Goal: Contribute content: Add original content to the website for others to see

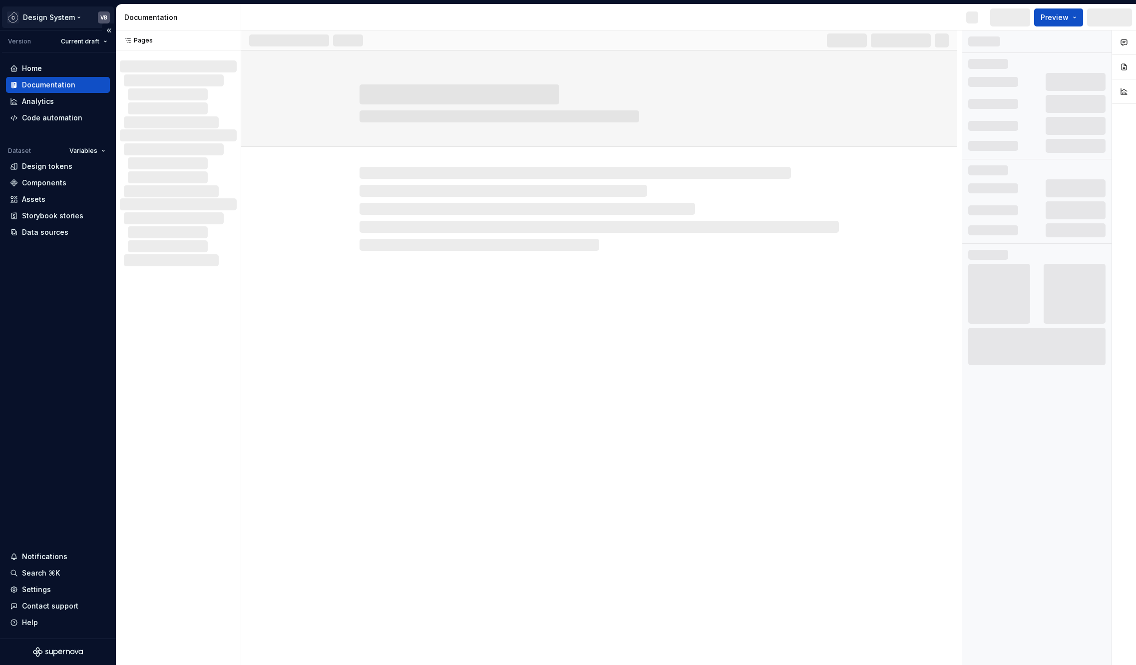
click at [78, 12] on html "Design System VB Version Current draft Home Documentation Analytics Code automa…" at bounding box center [568, 332] width 1136 height 665
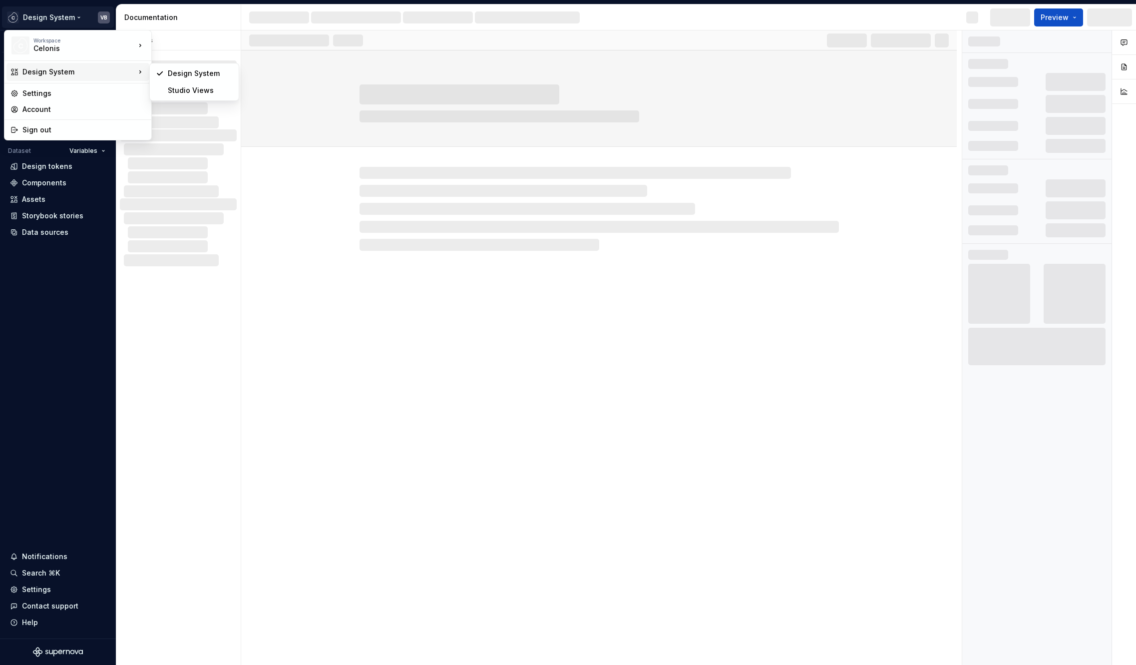
click at [68, 77] on div "Design System" at bounding box center [77, 72] width 143 height 18
click at [189, 91] on div "Studio Views" at bounding box center [200, 90] width 65 height 10
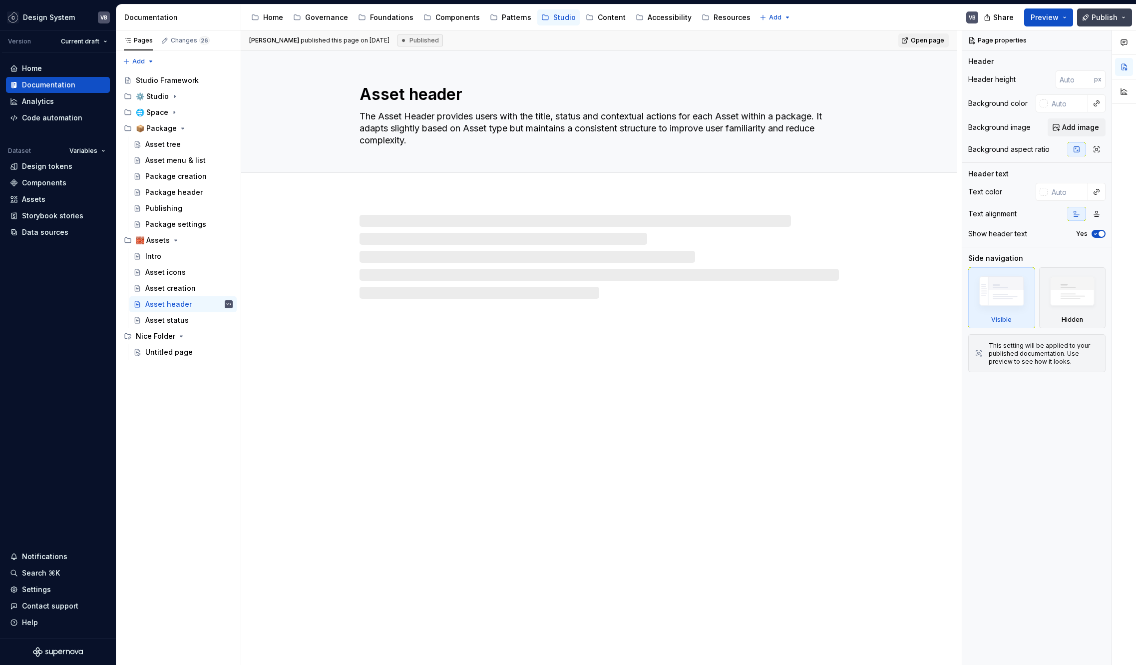
click at [1093, 14] on span "Publish" at bounding box center [1104, 17] width 26 height 10
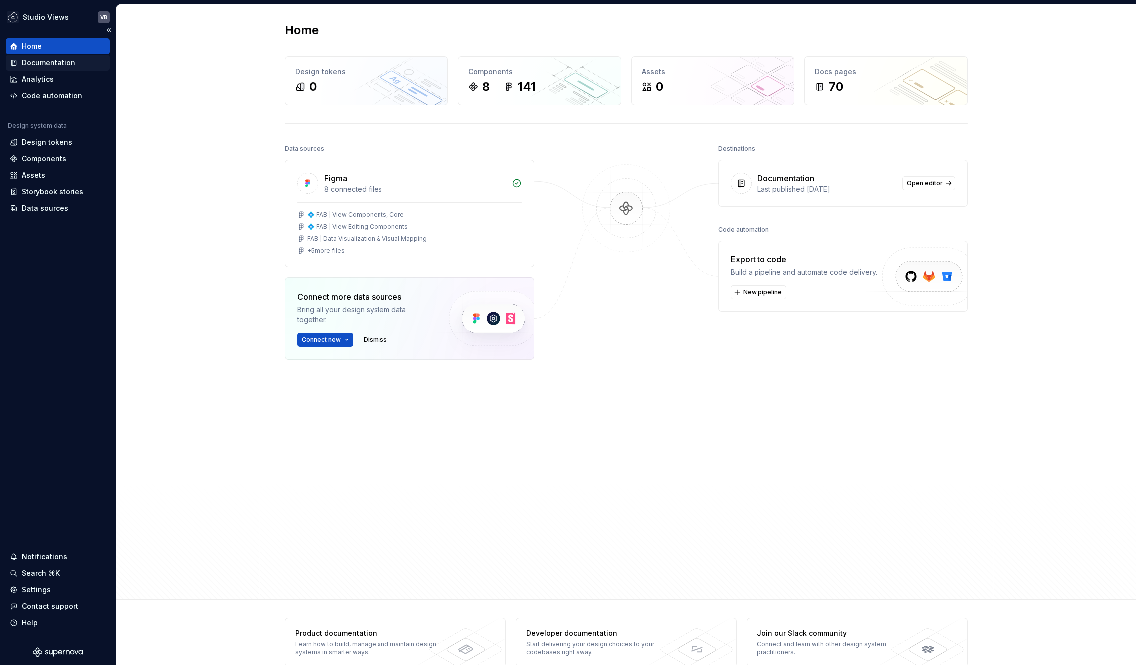
click at [43, 60] on div "Documentation" at bounding box center [48, 63] width 53 height 10
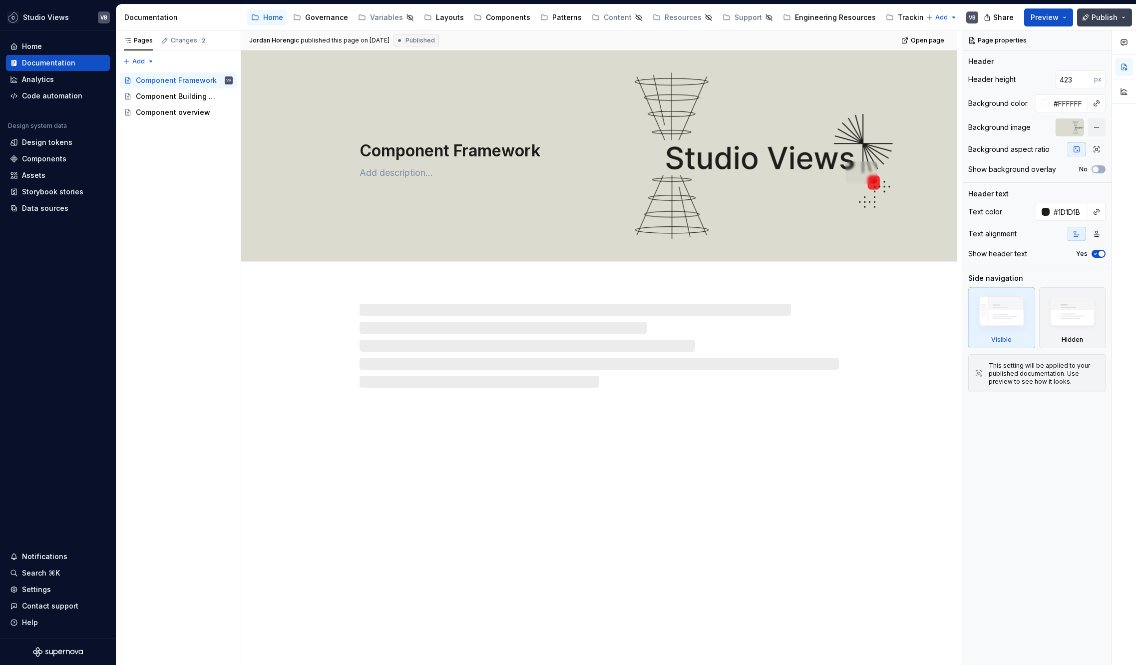
click at [1108, 18] on span "Publish" at bounding box center [1104, 17] width 26 height 10
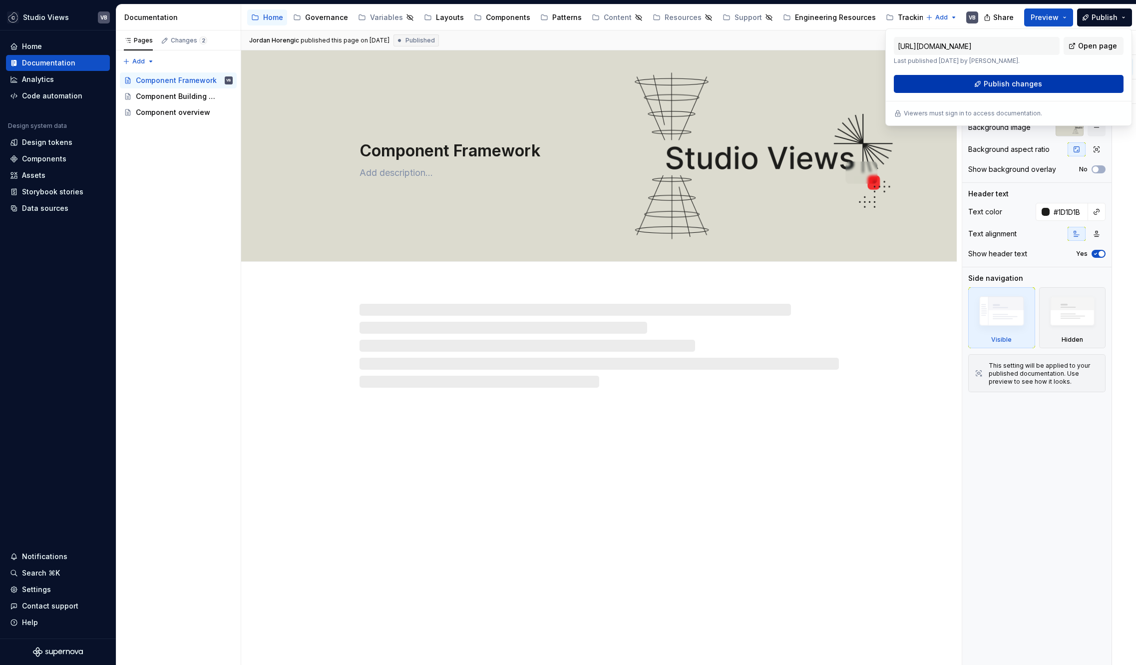
click at [993, 80] on span "Publish changes" at bounding box center [1013, 84] width 58 height 10
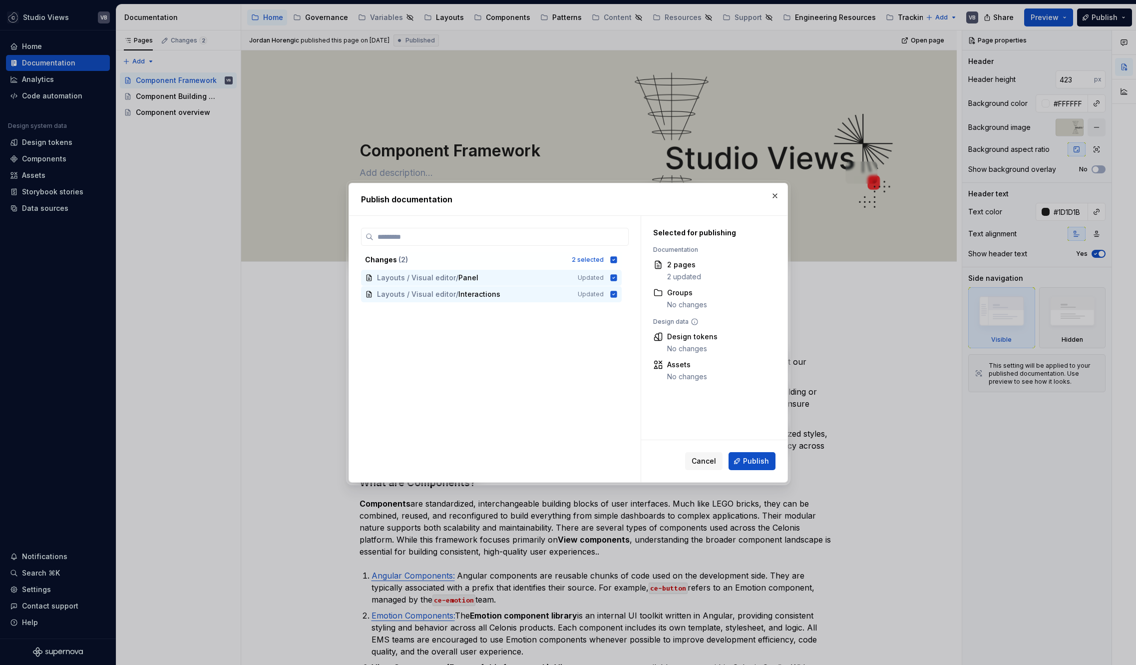
click at [682, 238] on div "Selected for publishing Documentation 2 pages 2 updated Groups No changes Desig…" at bounding box center [708, 305] width 135 height 178
click at [689, 234] on div "Selected for publishing" at bounding box center [708, 233] width 111 height 10
copy div "Selected for publishing"
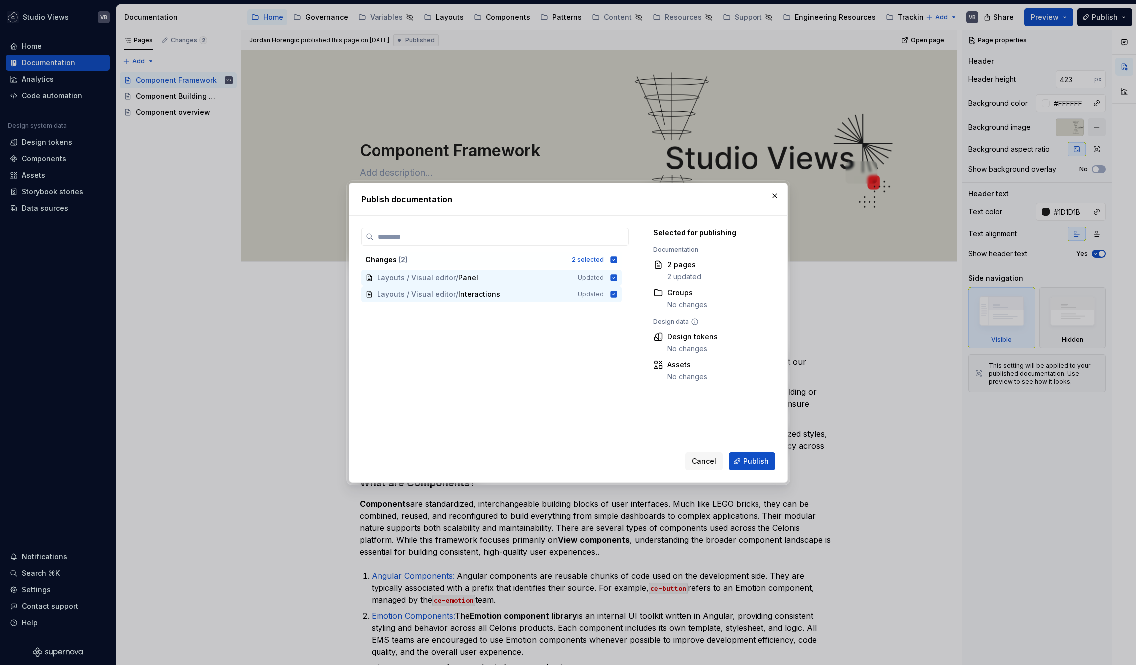
click at [563, 363] on div "Changes ( 2 ) 2 selected Layouts / Visual editor / Panel Updated Layouts / Visu…" at bounding box center [495, 355] width 268 height 254
click at [772, 194] on button "button" at bounding box center [775, 196] width 14 height 14
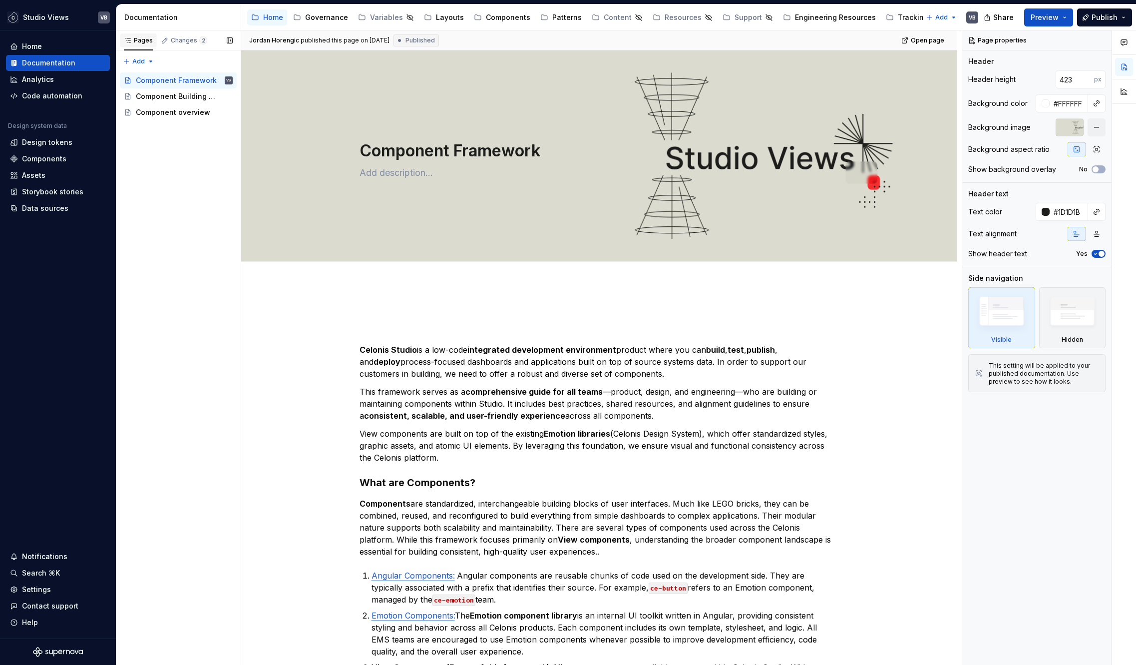
click at [138, 38] on div "Pages" at bounding box center [138, 40] width 29 height 8
click at [159, 96] on div "Component Building Principles" at bounding box center [169, 96] width 67 height 10
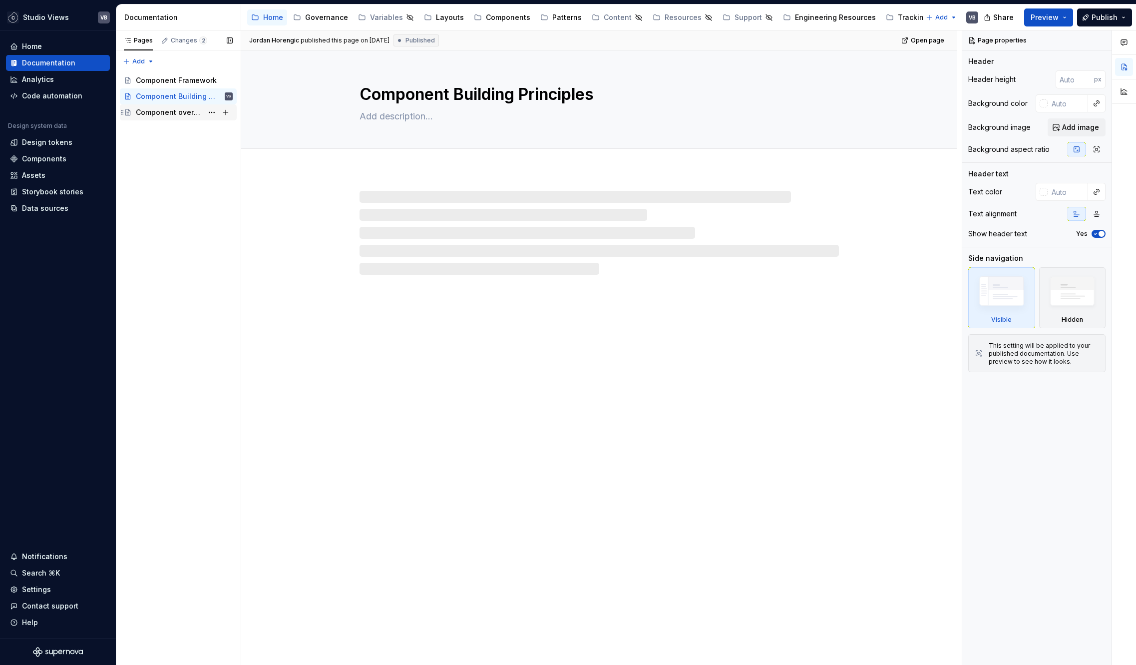
click at [159, 111] on div "Component overview" at bounding box center [169, 112] width 67 height 10
click at [1091, 20] on button "Publish" at bounding box center [1104, 17] width 55 height 18
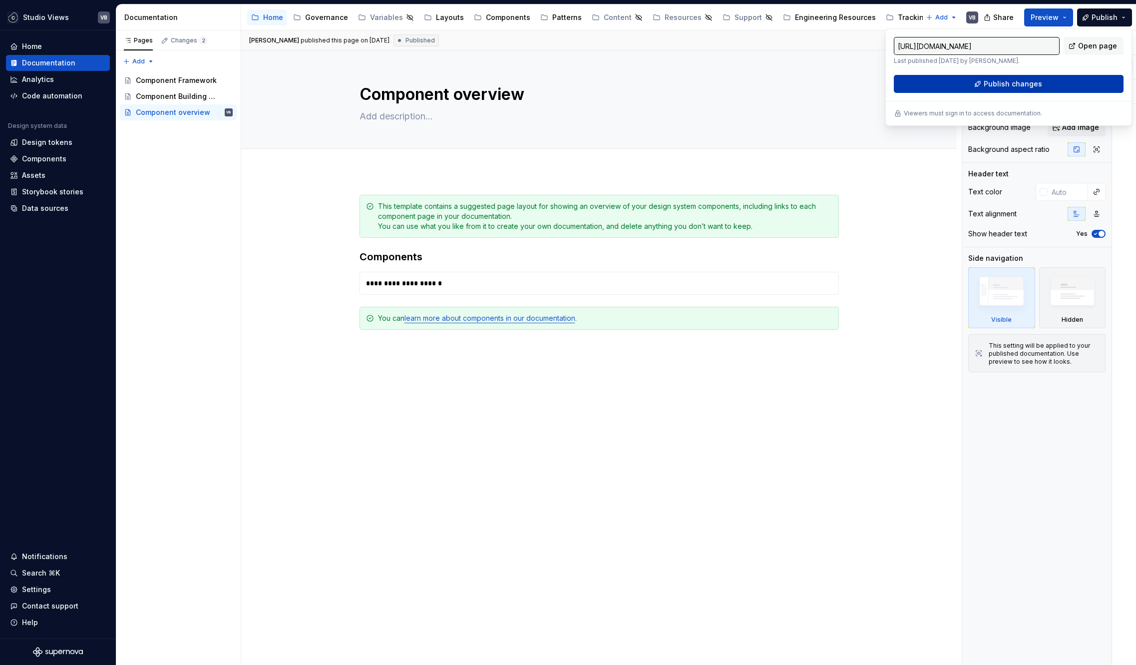
click at [986, 81] on span "Publish changes" at bounding box center [1013, 84] width 58 height 10
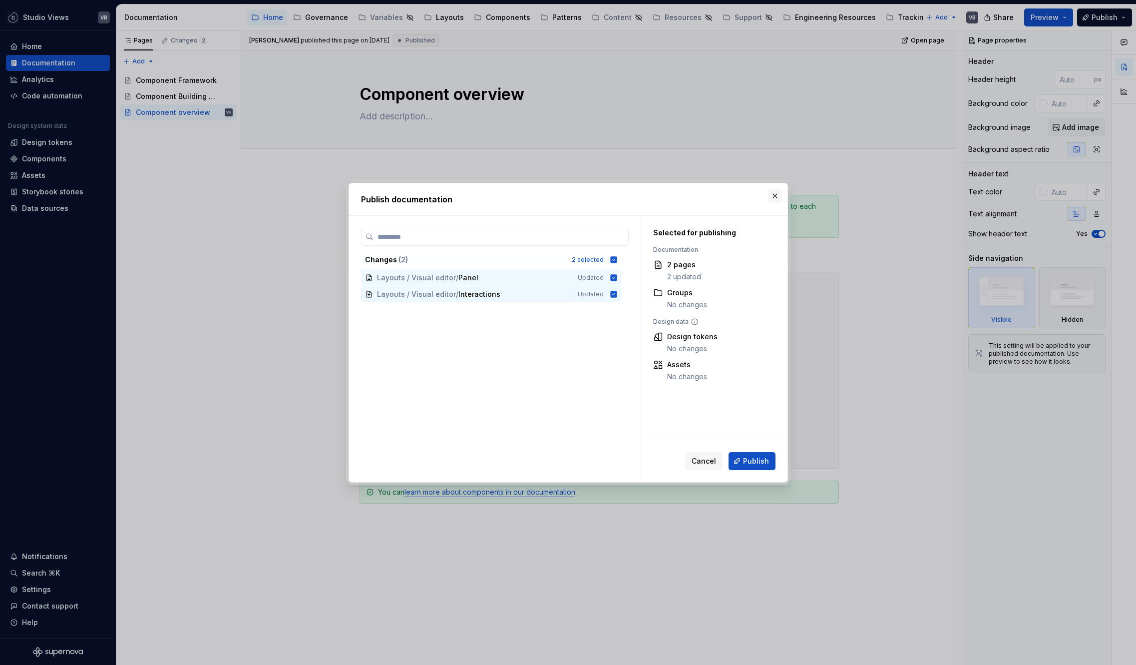
click at [771, 193] on button "button" at bounding box center [775, 196] width 14 height 14
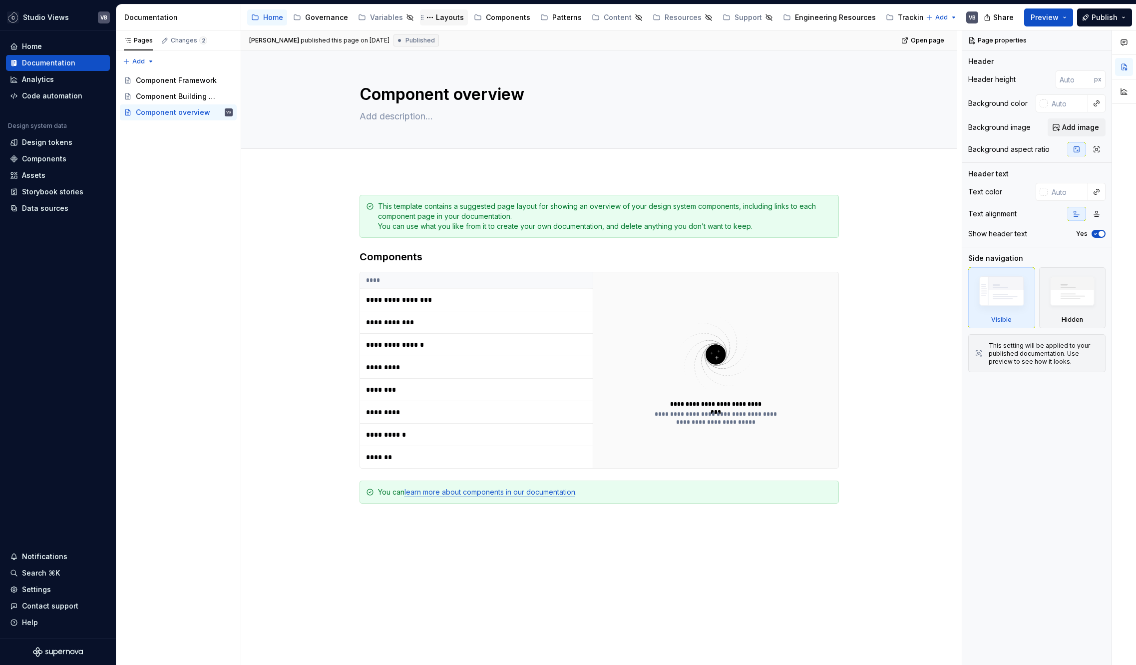
click at [448, 17] on div "Layouts" at bounding box center [450, 17] width 28 height 10
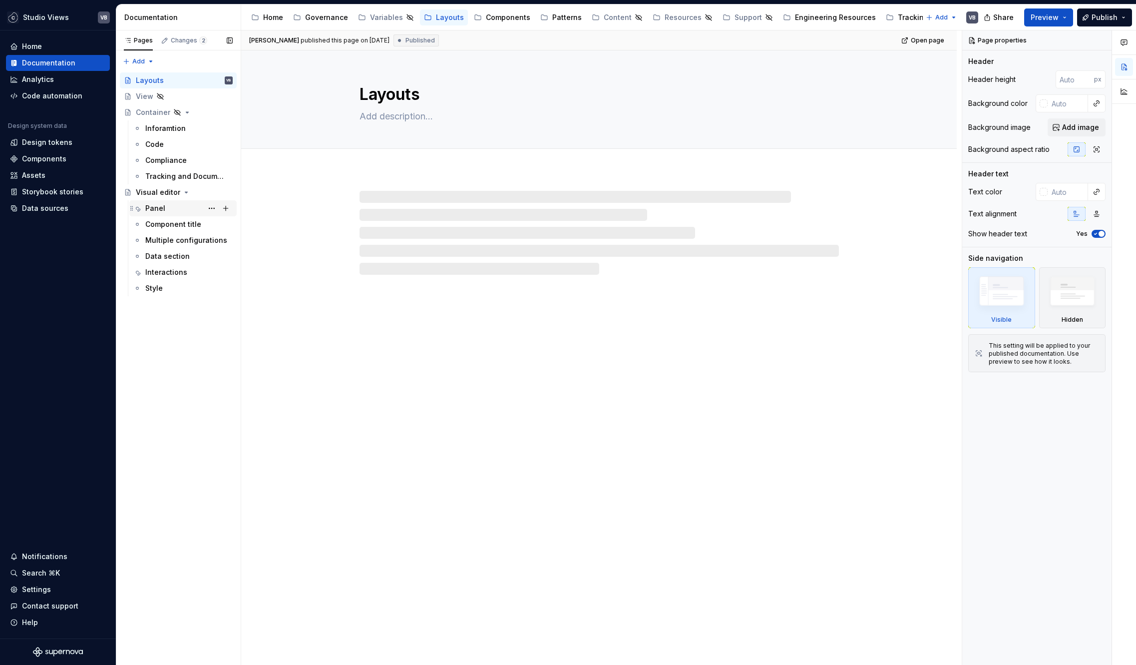
click at [174, 209] on div "Panel" at bounding box center [188, 208] width 87 height 14
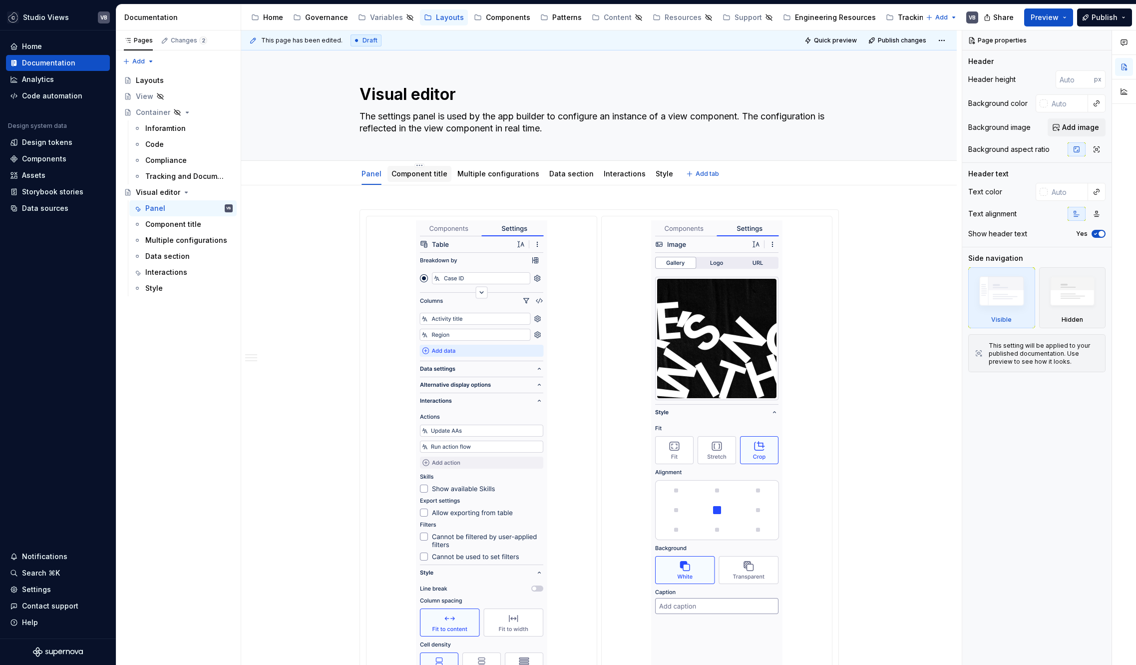
click at [431, 163] on div "Component title" at bounding box center [419, 173] width 64 height 21
click at [1105, 20] on span "Publish" at bounding box center [1104, 17] width 26 height 10
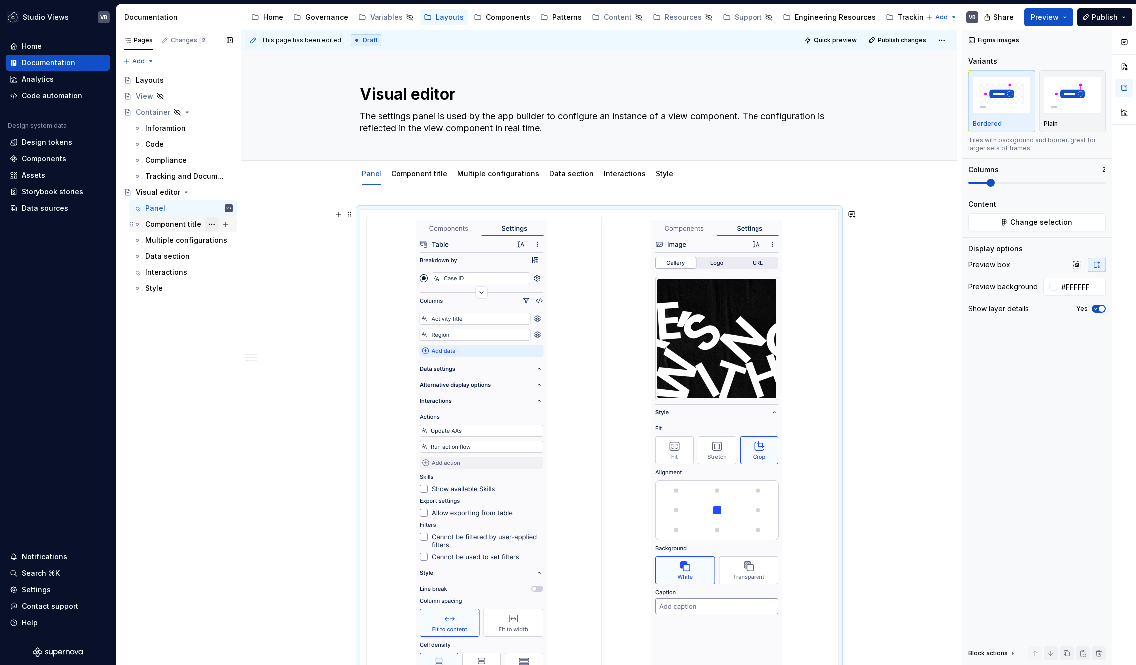
scroll to position [102, 0]
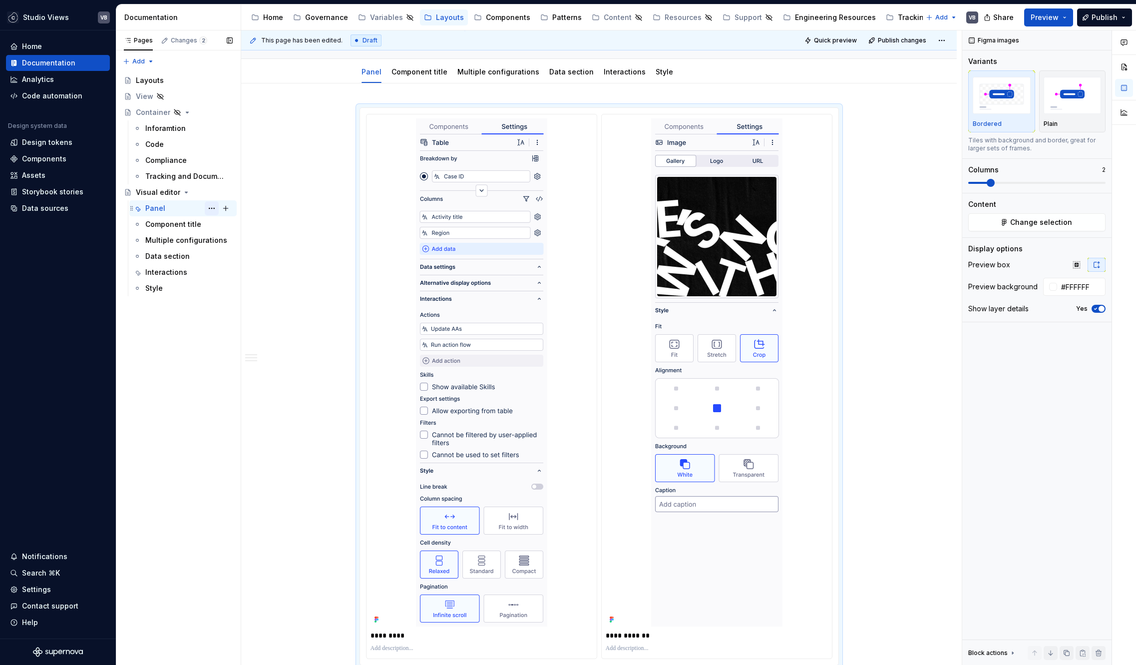
click at [215, 208] on button "Page tree" at bounding box center [212, 208] width 14 height 14
click at [180, 391] on div "Pages Changes 2 Add Accessibility guide for tree Page tree. Navigate the tree w…" at bounding box center [178, 347] width 125 height 635
click at [938, 37] on html "Studio Views VB Home Documentation Analytics Code automation Design system data…" at bounding box center [568, 332] width 1136 height 665
click at [931, 111] on html "Studio Views VB Home Documentation Analytics Code automation Design system data…" at bounding box center [568, 332] width 1136 height 665
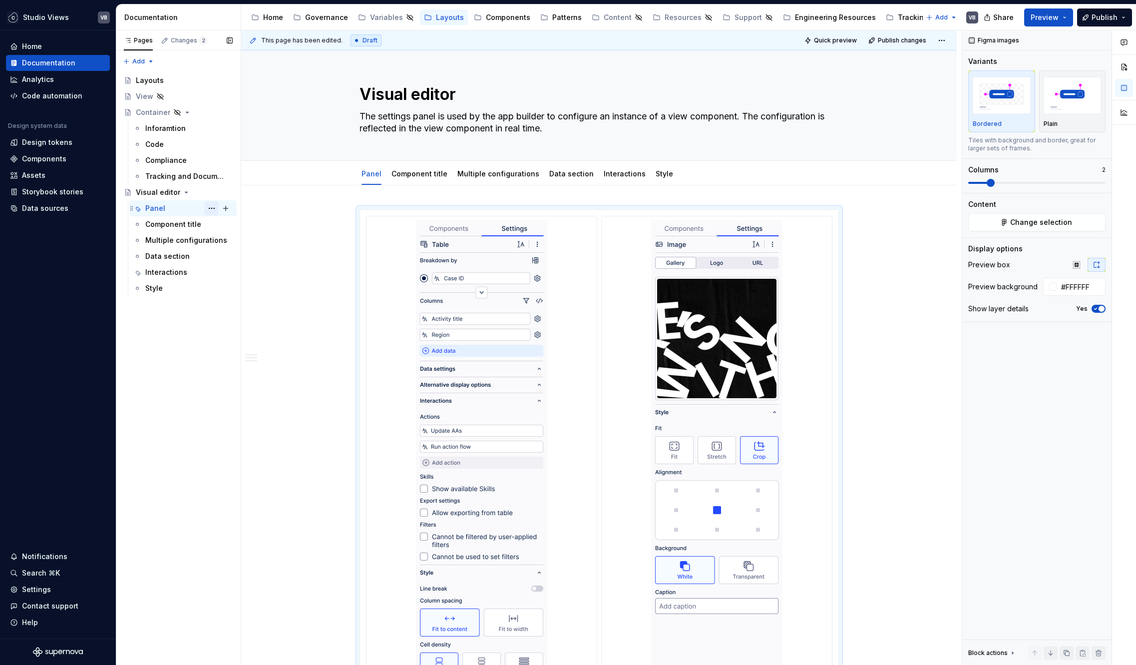
click at [211, 207] on button "Page tree" at bounding box center [212, 208] width 14 height 14
click at [199, 381] on div "Pages Changes 2 Add Accessibility guide for tree Page tree. Navigate the tree w…" at bounding box center [178, 347] width 125 height 635
click at [1107, 23] on button "Publish" at bounding box center [1104, 17] width 55 height 18
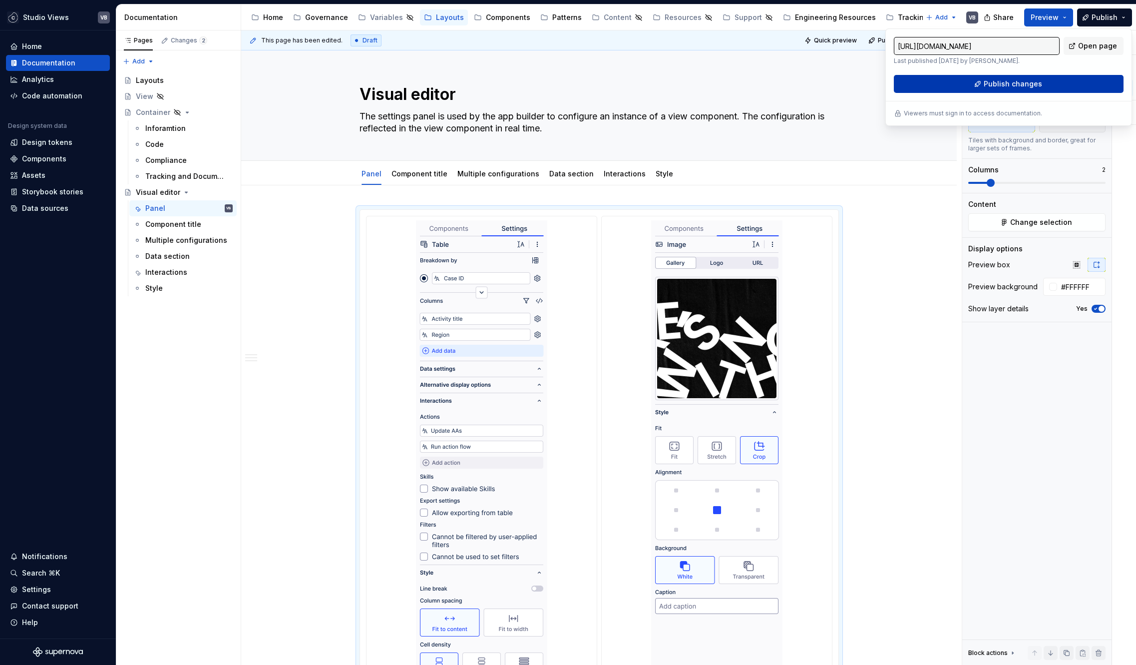
click at [1024, 87] on span "Publish changes" at bounding box center [1013, 84] width 58 height 10
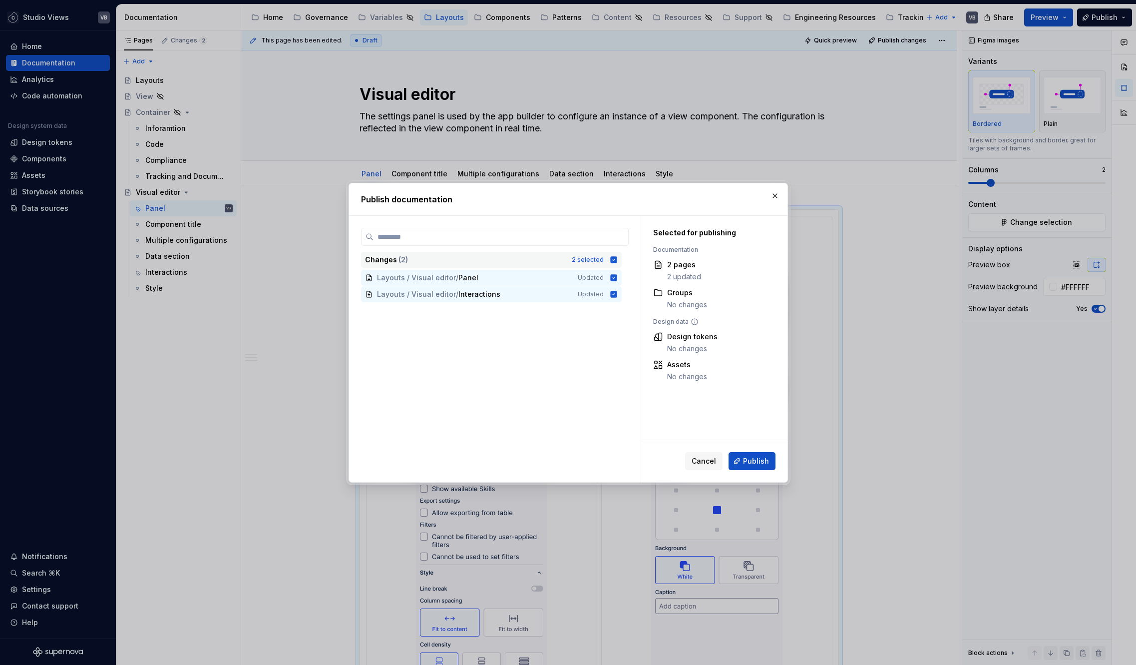
click at [615, 260] on icon at bounding box center [613, 259] width 6 height 6
click at [762, 456] on span "Publish" at bounding box center [756, 461] width 26 height 10
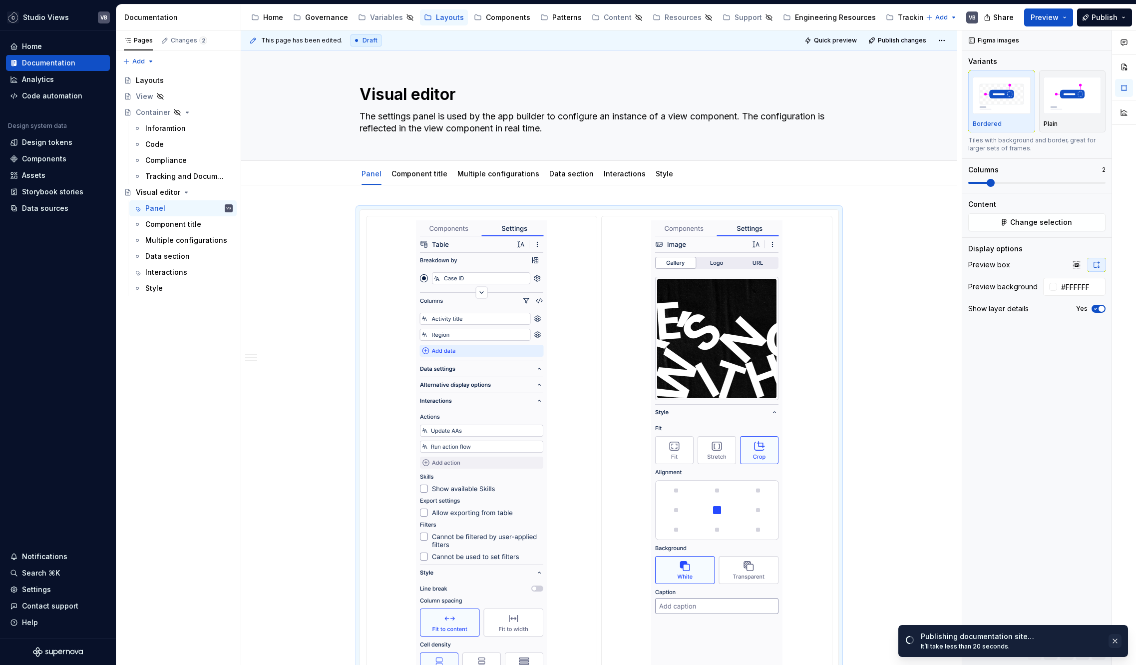
click at [1115, 639] on button "button" at bounding box center [1114, 641] width 13 height 14
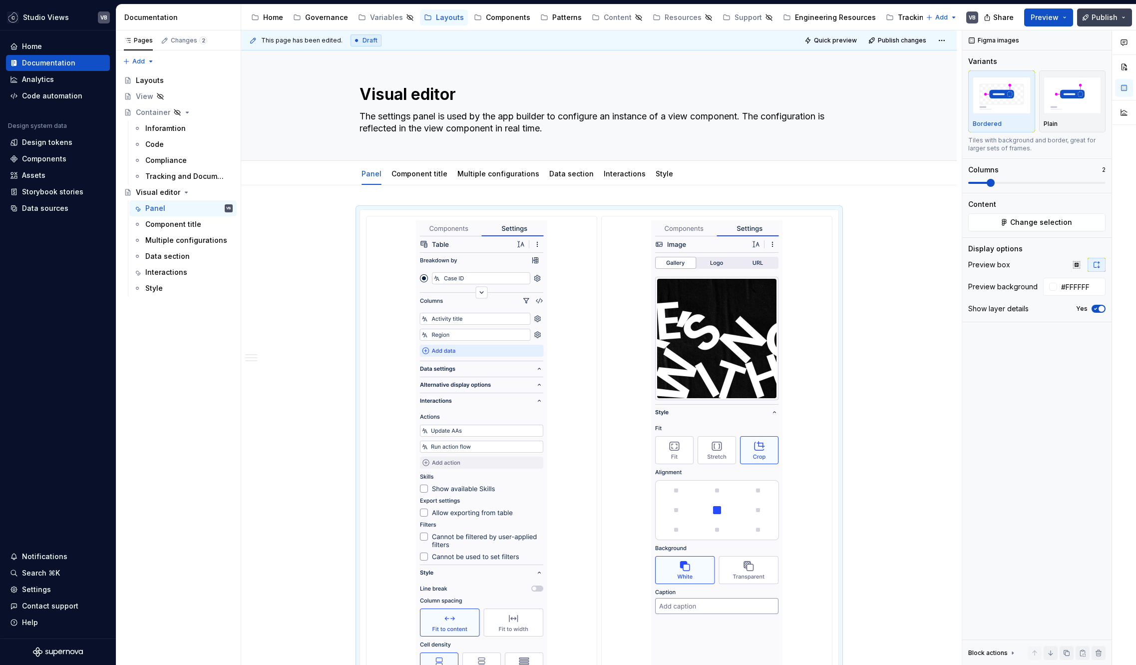
click at [1103, 17] on span "Publish" at bounding box center [1104, 17] width 26 height 10
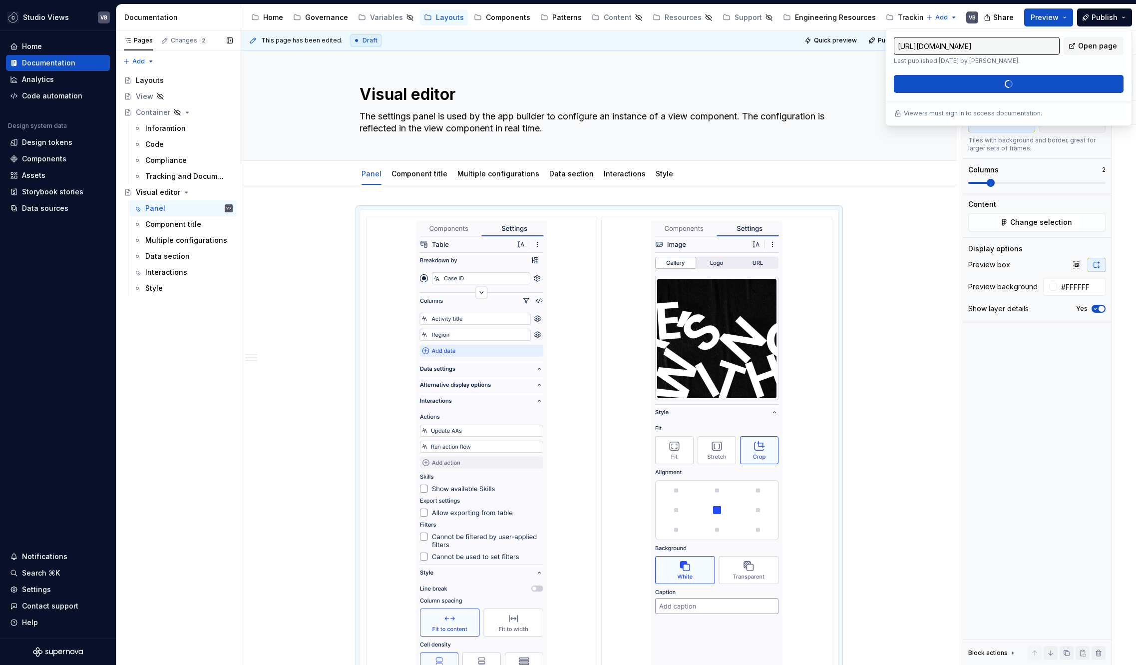
click at [220, 378] on div "Pages Changes 2 Add Accessibility guide for tree Page tree. Navigate the tree w…" at bounding box center [178, 347] width 125 height 635
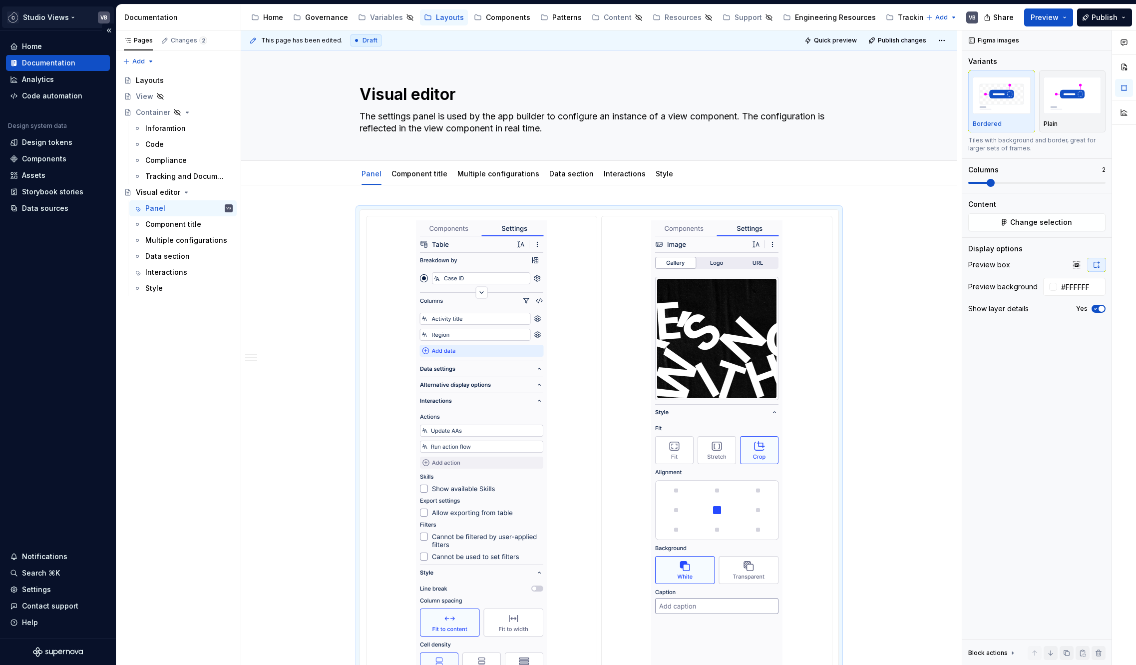
click at [71, 16] on html "Studio Views VB Home Documentation Analytics Code automation Design system data…" at bounding box center [568, 332] width 1136 height 665
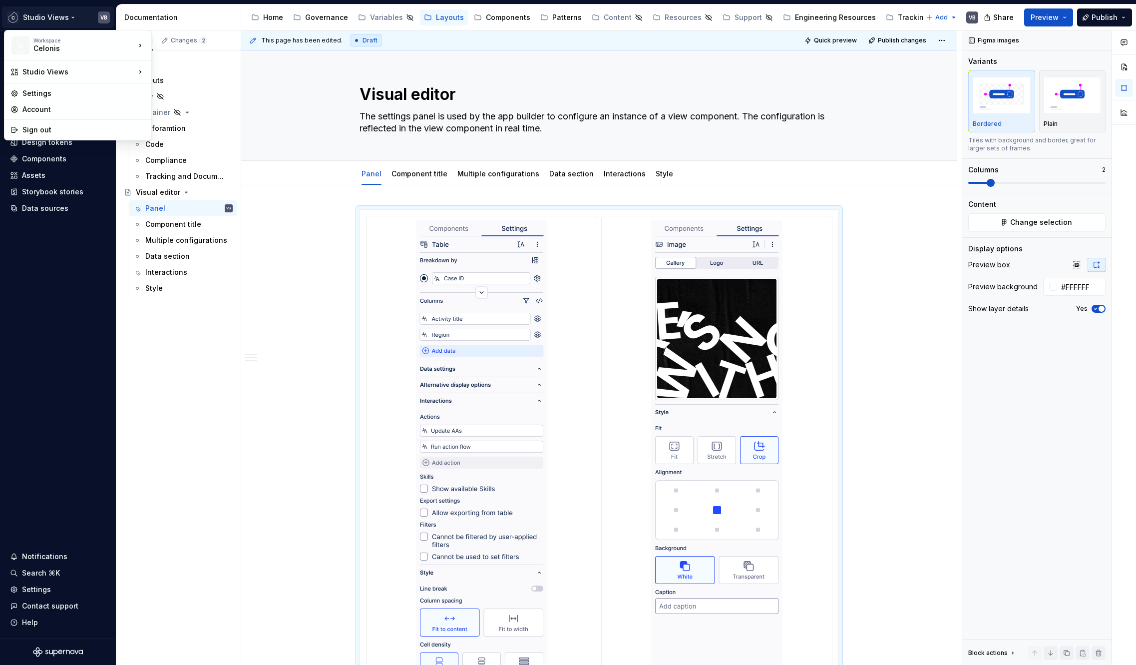
click at [302, 288] on html "Studio Views VB Home Documentation Analytics Code automation Design system data…" at bounding box center [568, 332] width 1136 height 665
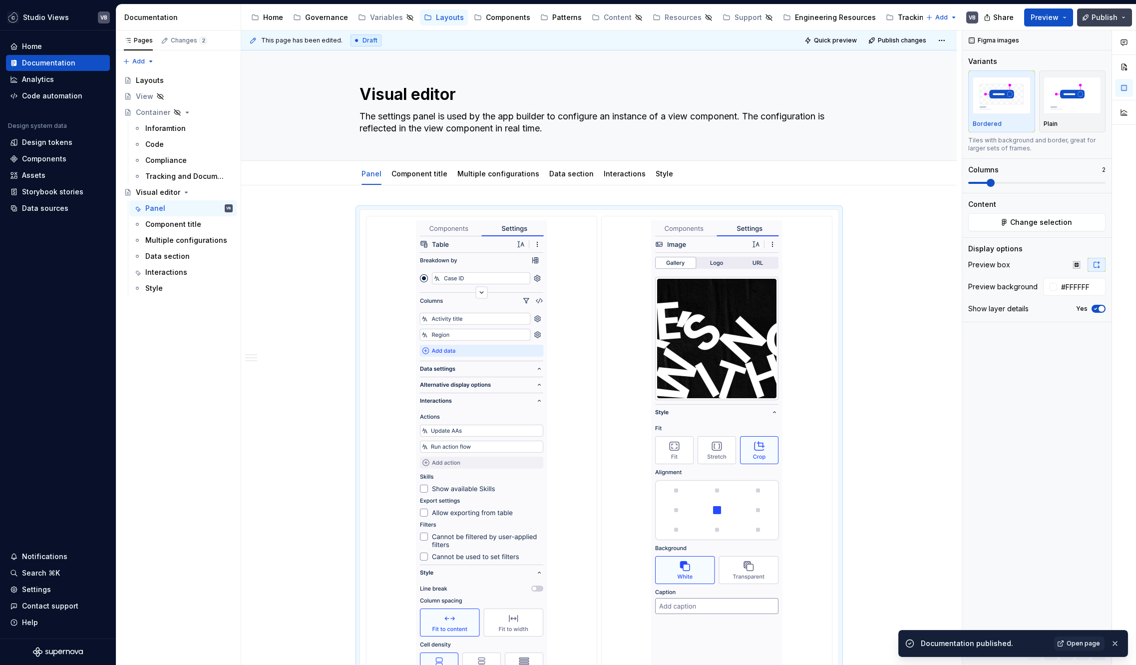
click at [1115, 18] on span "Publish" at bounding box center [1104, 17] width 26 height 10
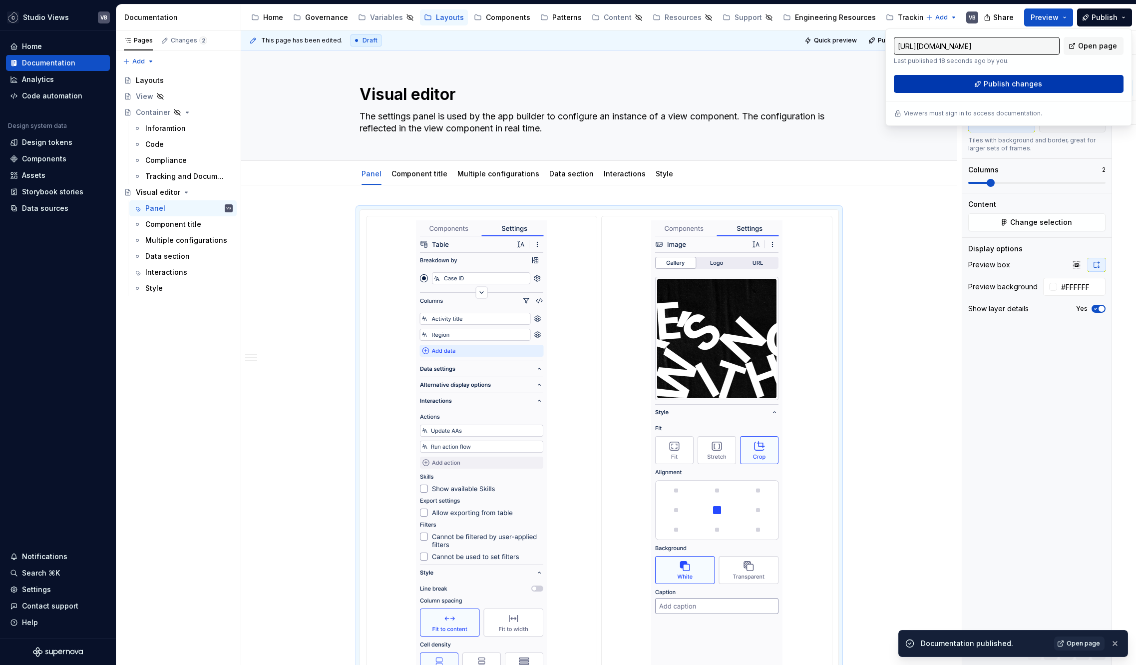
click at [1048, 81] on button "Publish changes" at bounding box center [1009, 84] width 230 height 18
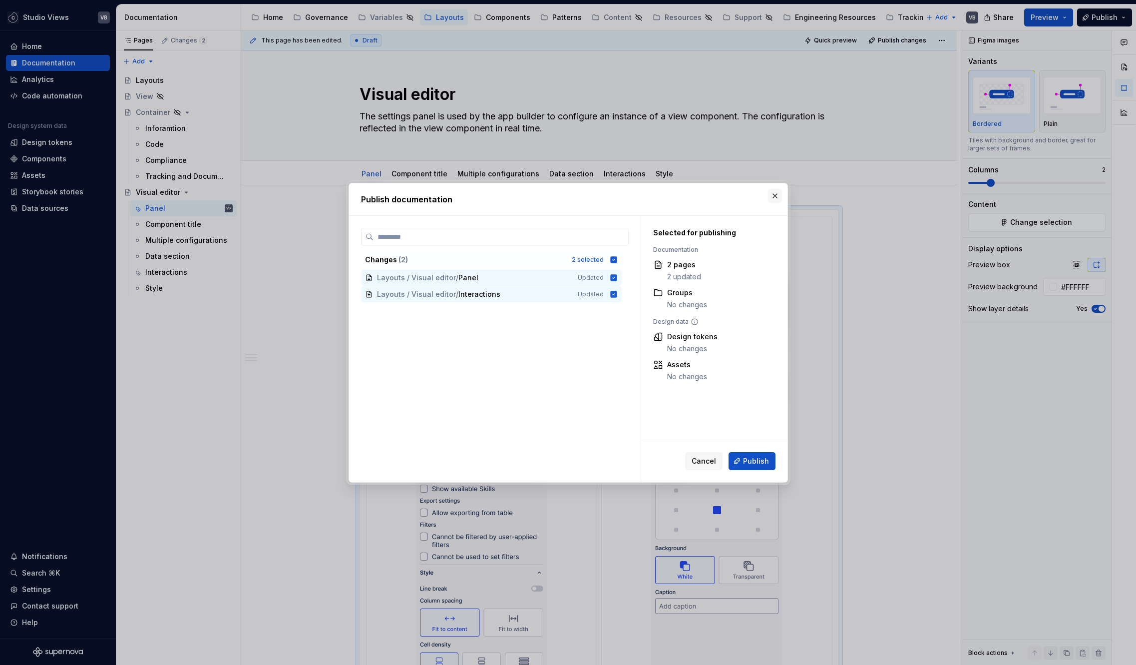
click at [776, 199] on button "button" at bounding box center [775, 196] width 14 height 14
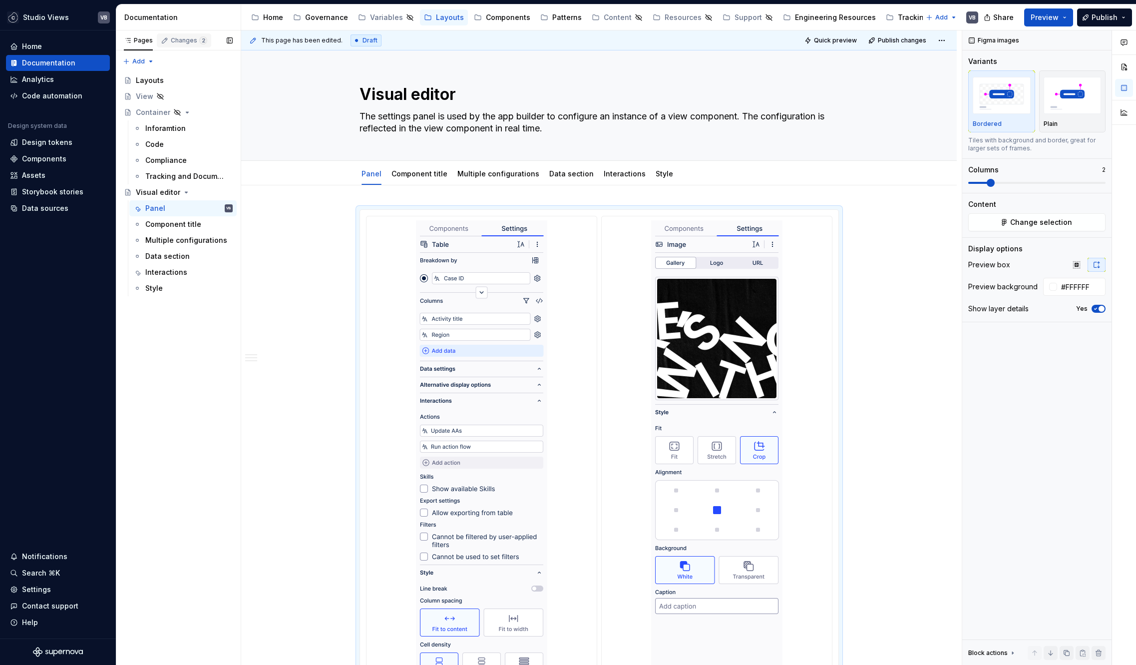
click at [186, 42] on div "Changes 2" at bounding box center [189, 40] width 36 height 8
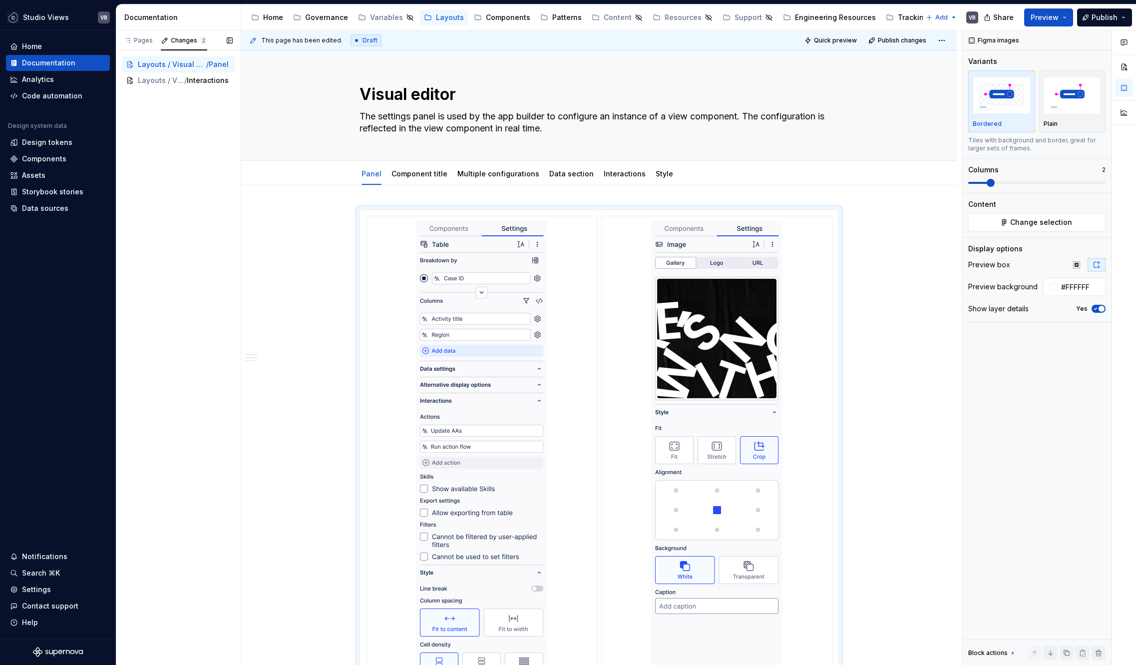
drag, startPoint x: 197, startPoint y: 137, endPoint x: 173, endPoint y: 119, distance: 30.0
click at [197, 137] on div "Pages Changes 2 Add Accessibility guide for tree Page tree. Navigate the tree w…" at bounding box center [178, 347] width 125 height 635
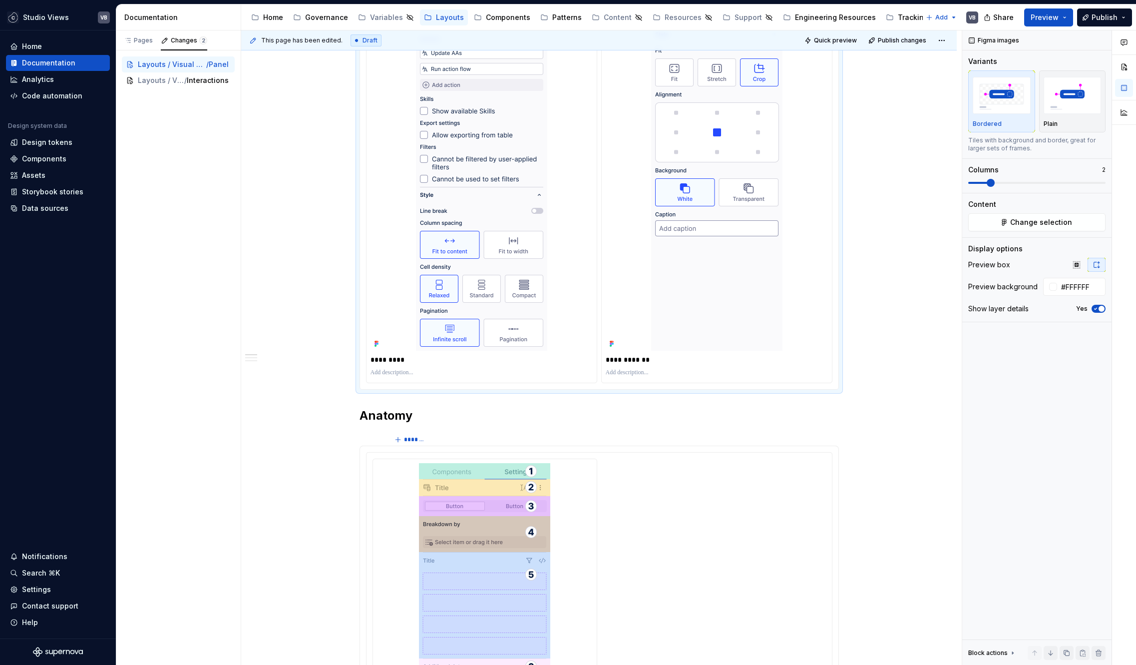
scroll to position [527, 0]
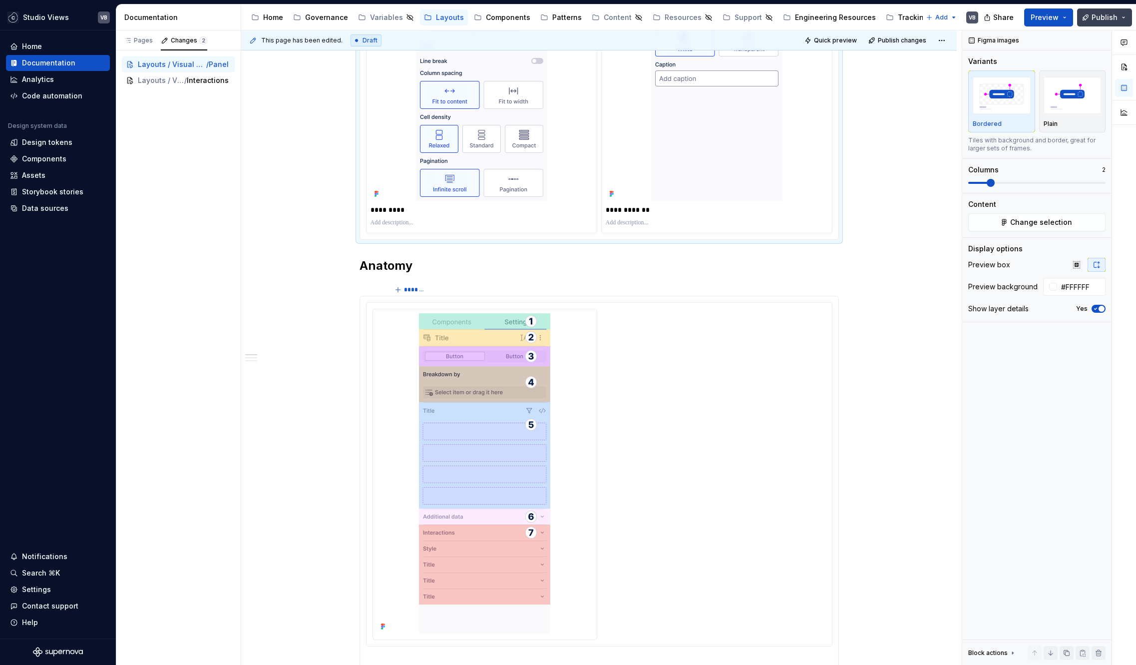
click at [1115, 15] on span "Publish" at bounding box center [1104, 17] width 26 height 10
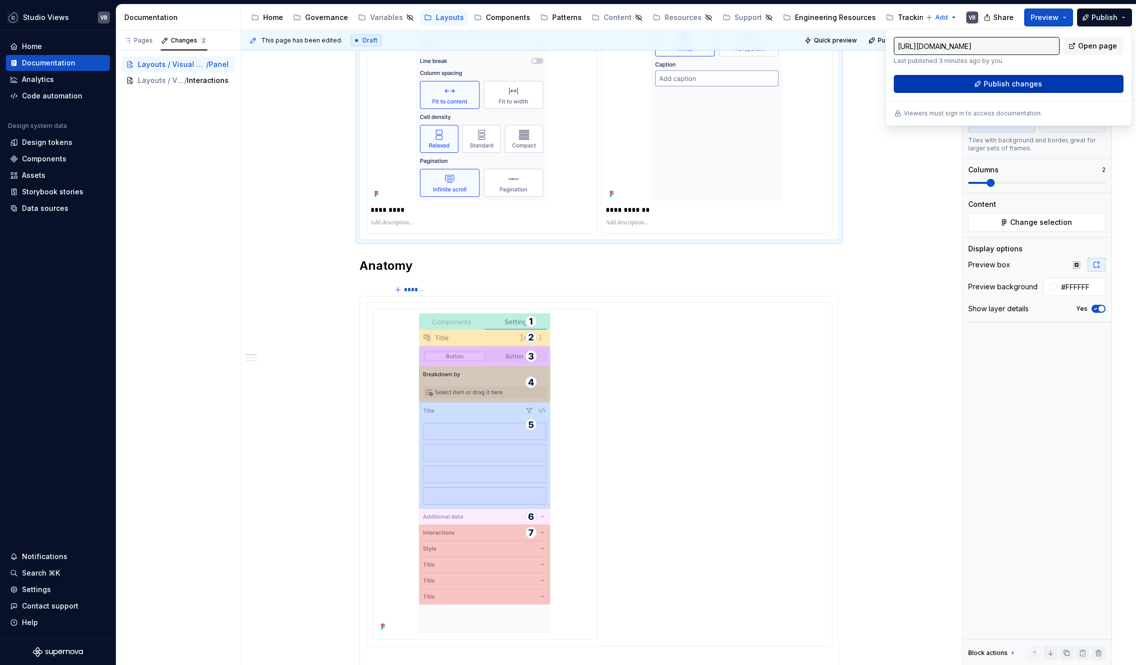
click at [1003, 87] on span "Publish changes" at bounding box center [1013, 84] width 58 height 10
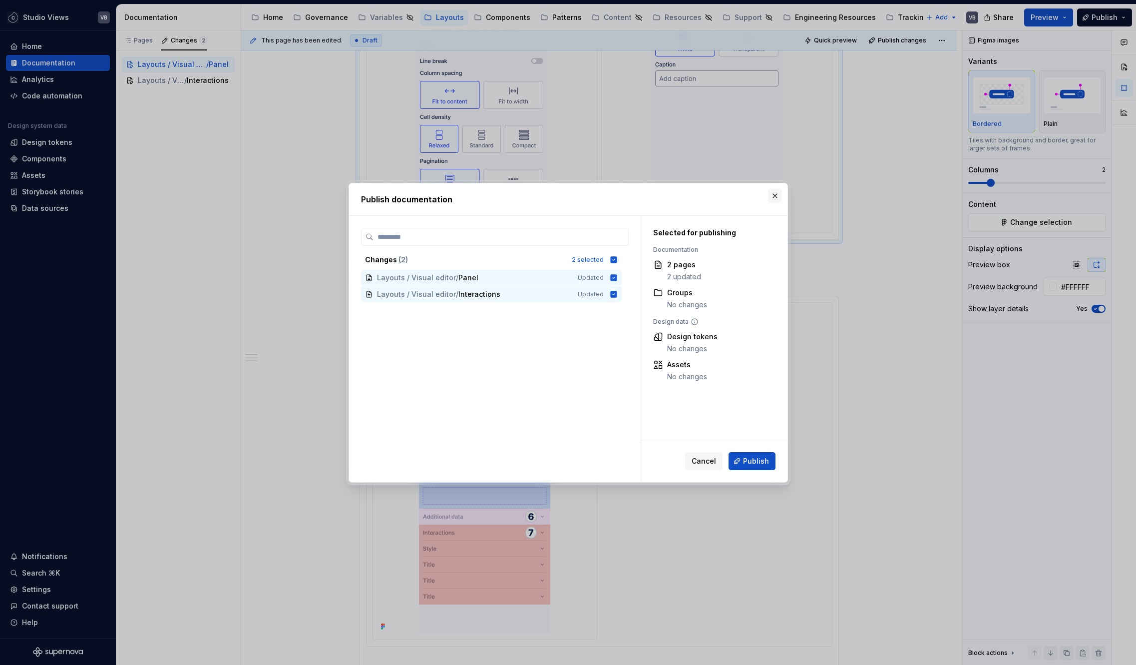
click at [772, 198] on button "button" at bounding box center [775, 196] width 14 height 14
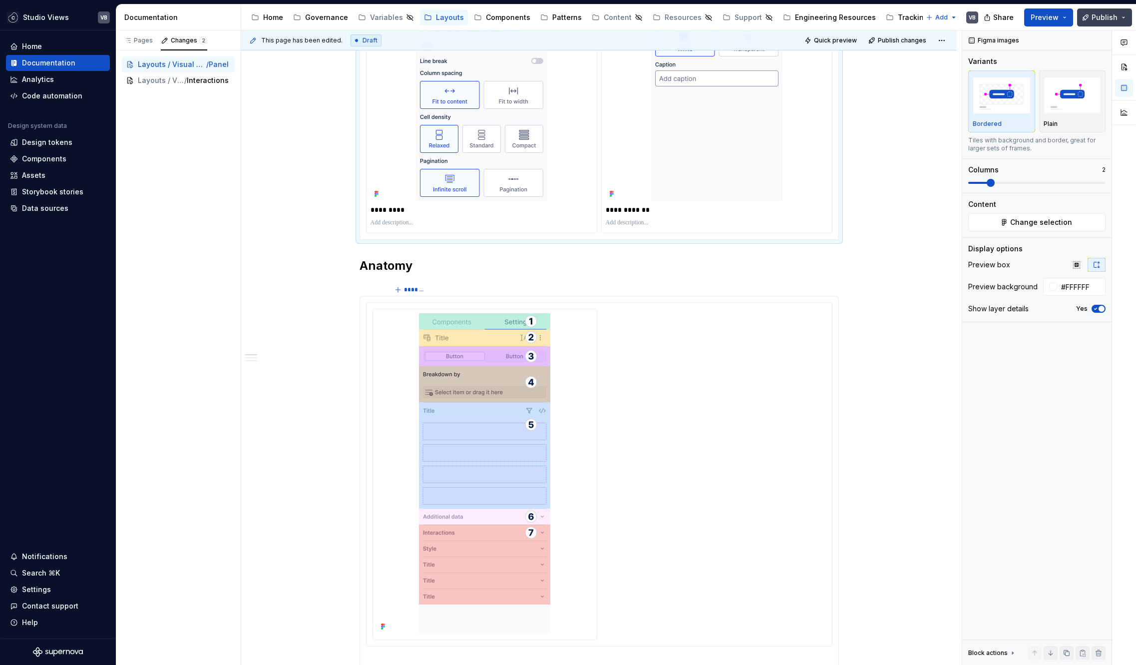
click at [1099, 21] on button "Publish" at bounding box center [1104, 17] width 55 height 18
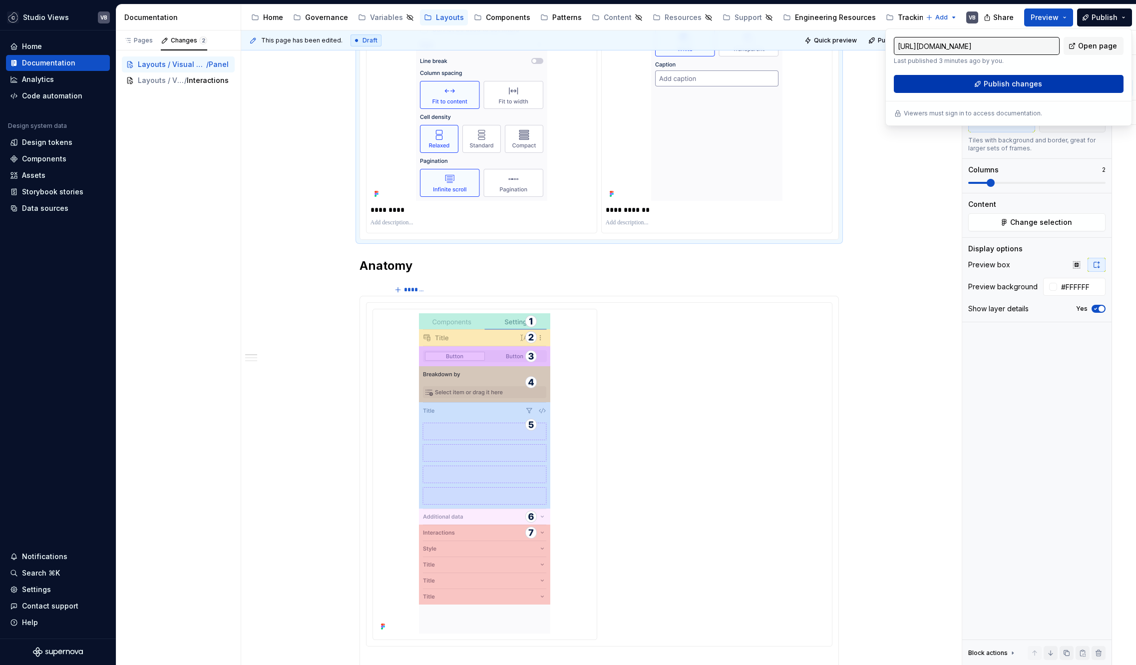
click at [1010, 82] on span "Publish changes" at bounding box center [1013, 84] width 58 height 10
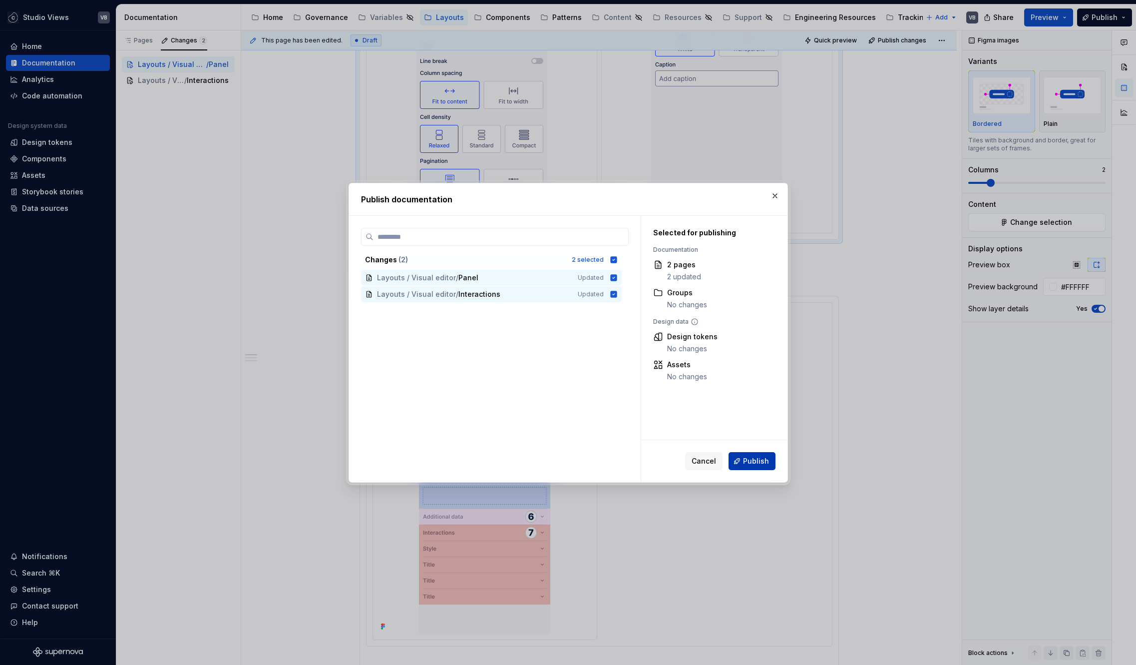
click at [749, 456] on span "Publish" at bounding box center [756, 461] width 26 height 10
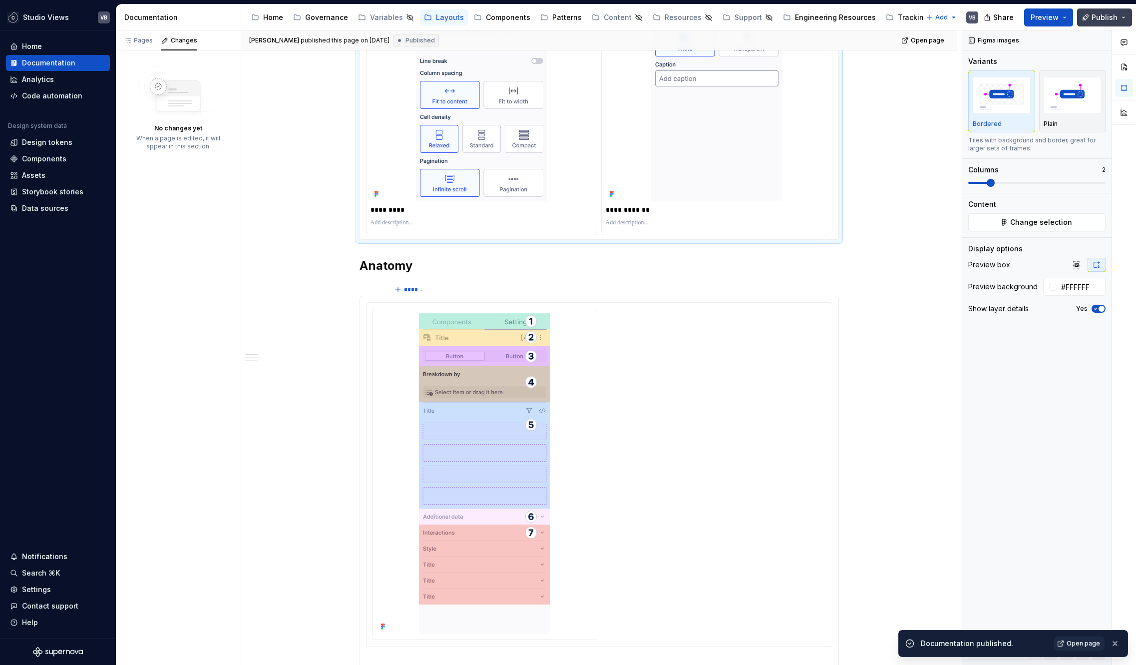
click at [1106, 17] on span "Publish" at bounding box center [1104, 17] width 26 height 10
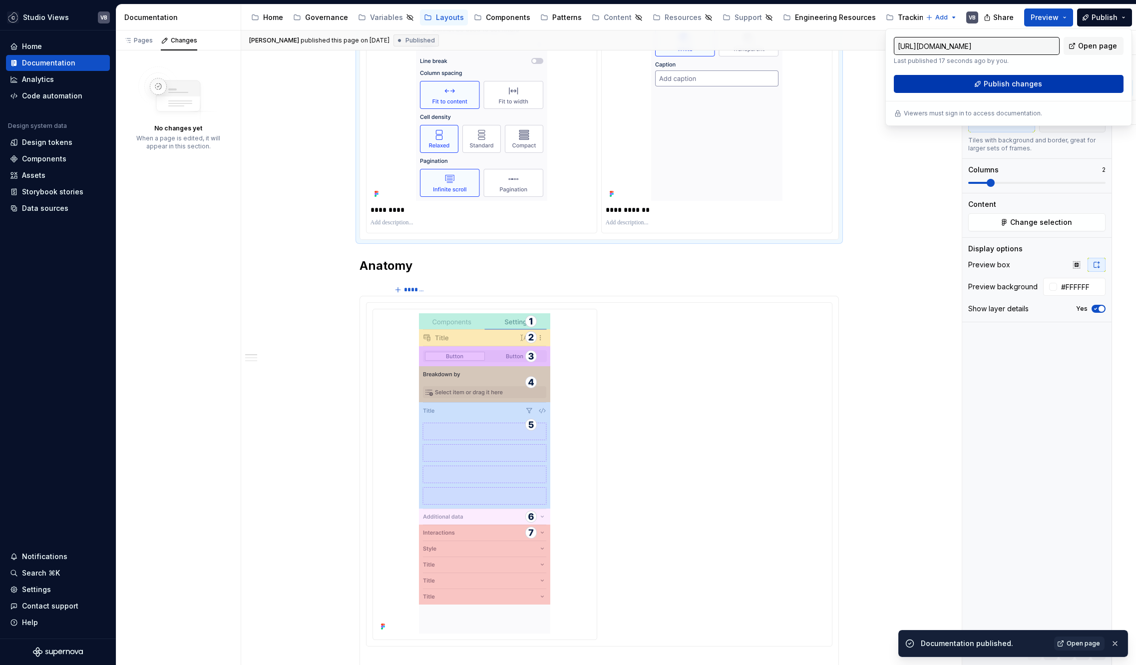
click at [975, 84] on button "Publish changes" at bounding box center [1009, 84] width 230 height 18
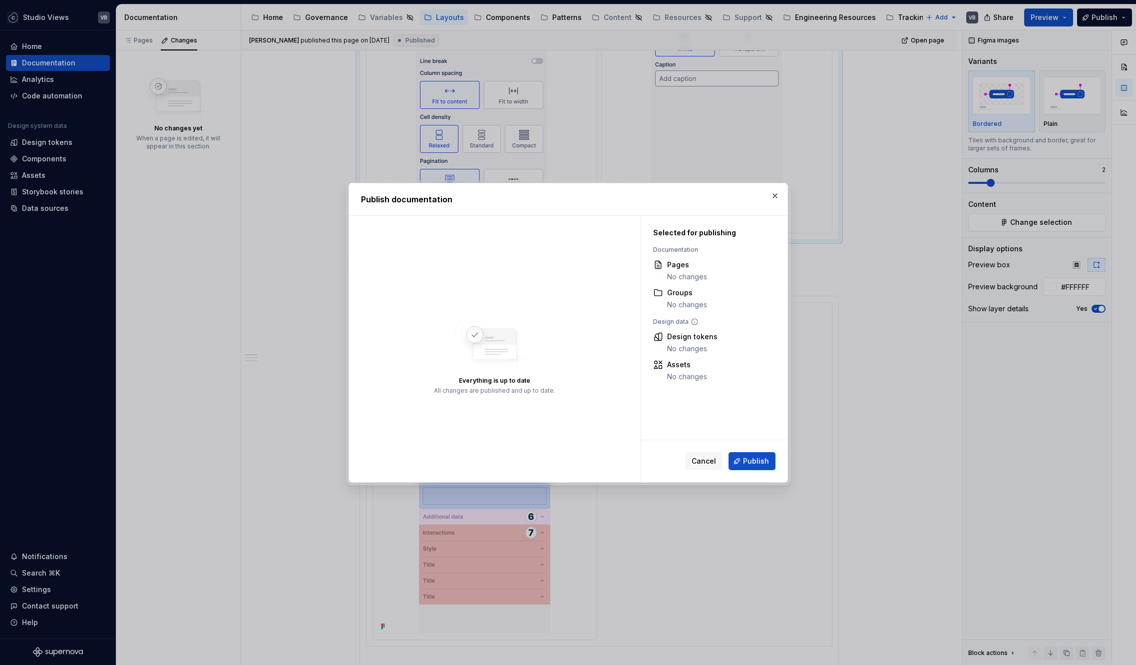
type textarea "*"
click at [773, 193] on button "button" at bounding box center [775, 196] width 14 height 14
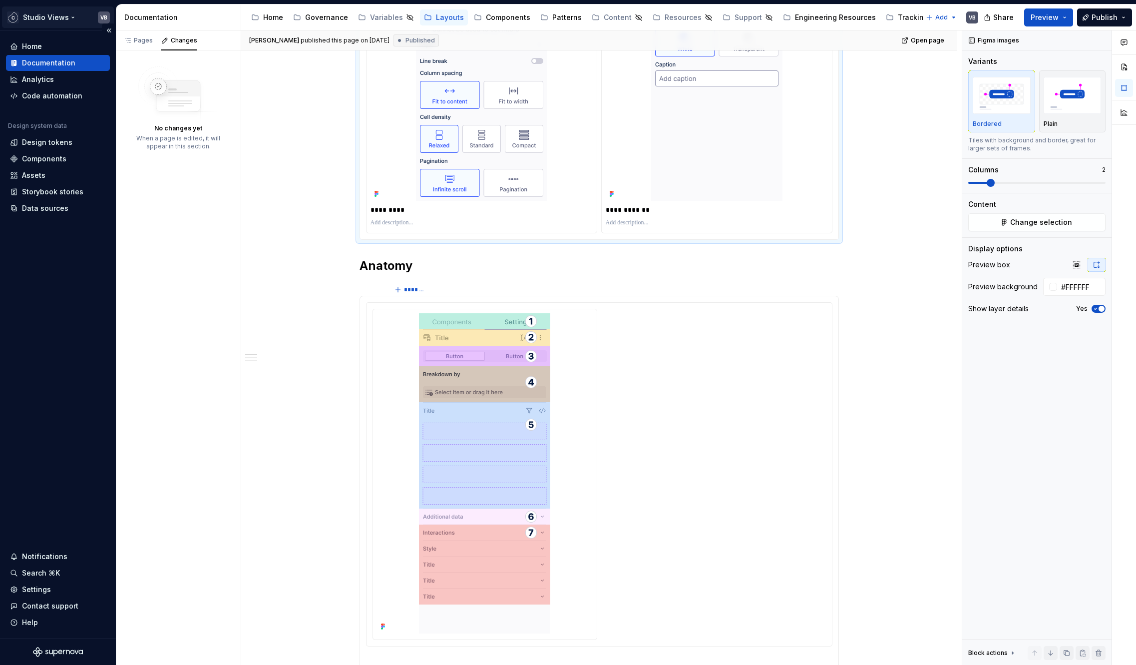
click at [58, 17] on html "Studio Views VB Home Documentation Analytics Code automation Design system data…" at bounding box center [568, 332] width 1136 height 665
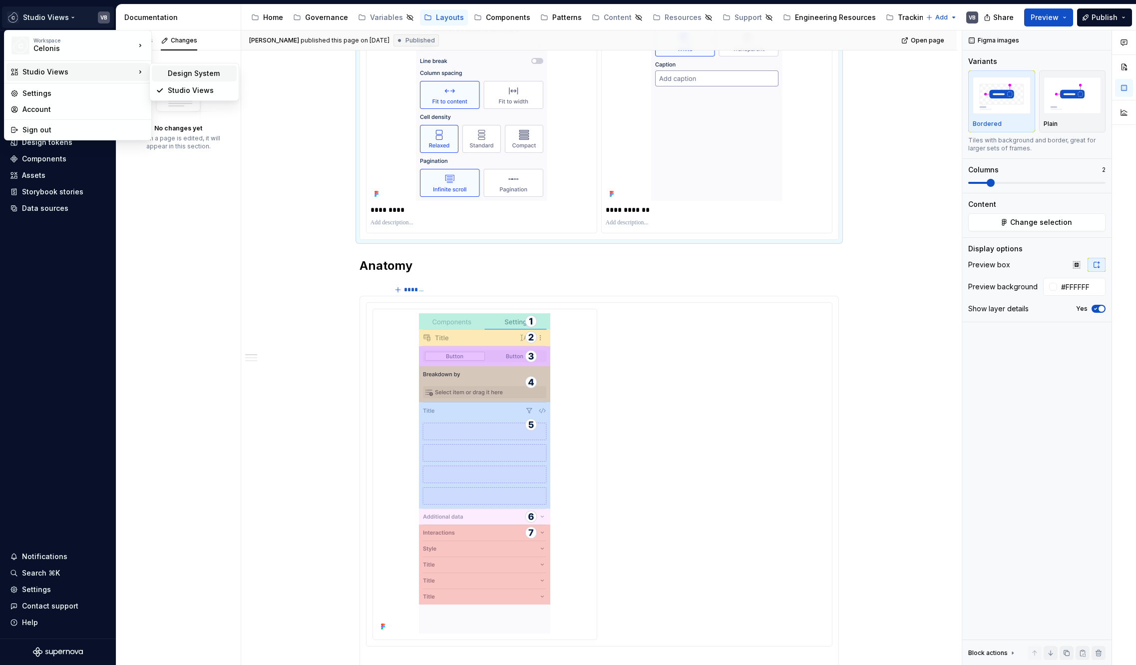
click at [189, 75] on div "Design System" at bounding box center [200, 73] width 65 height 10
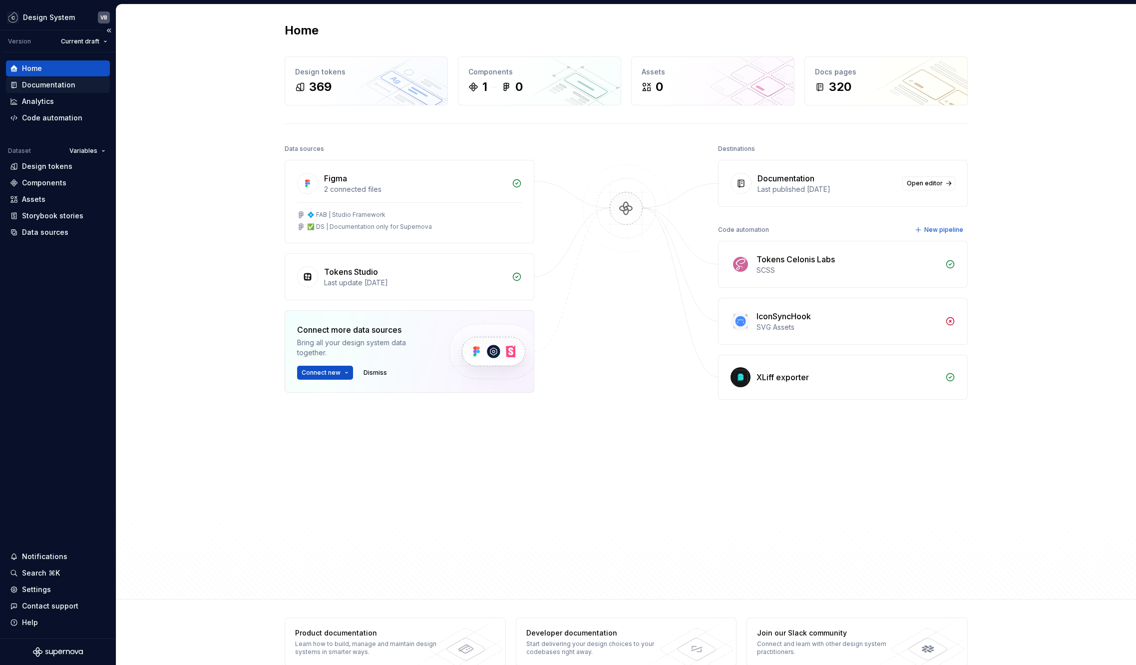
click at [56, 87] on div "Documentation" at bounding box center [48, 85] width 53 height 10
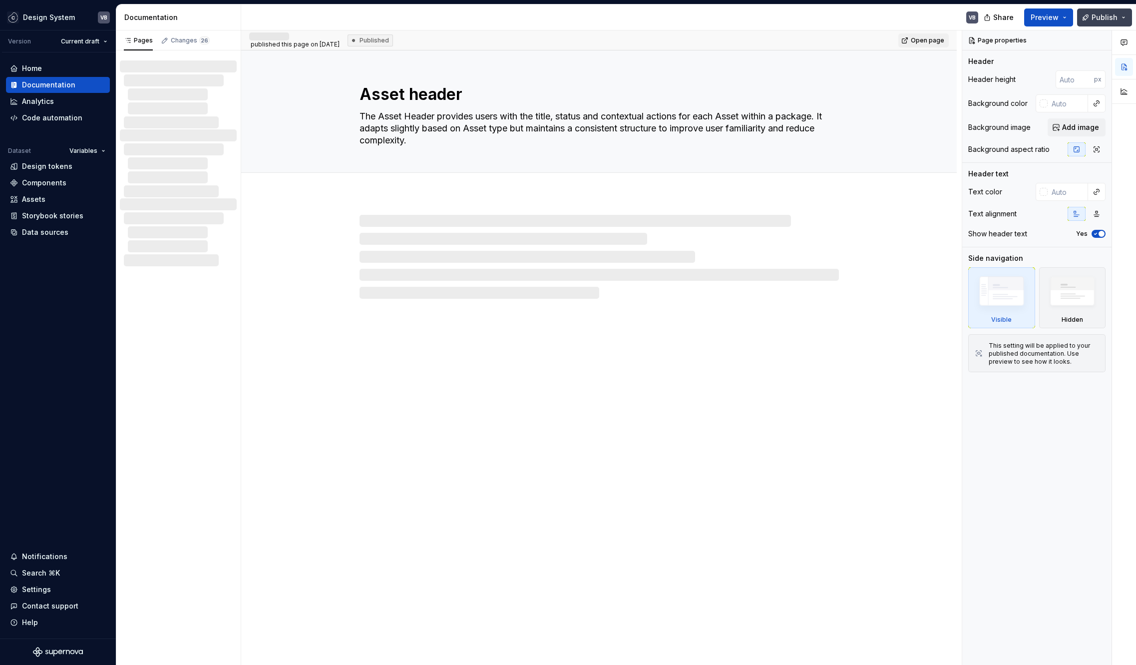
click at [1118, 15] on button "Publish" at bounding box center [1104, 17] width 55 height 18
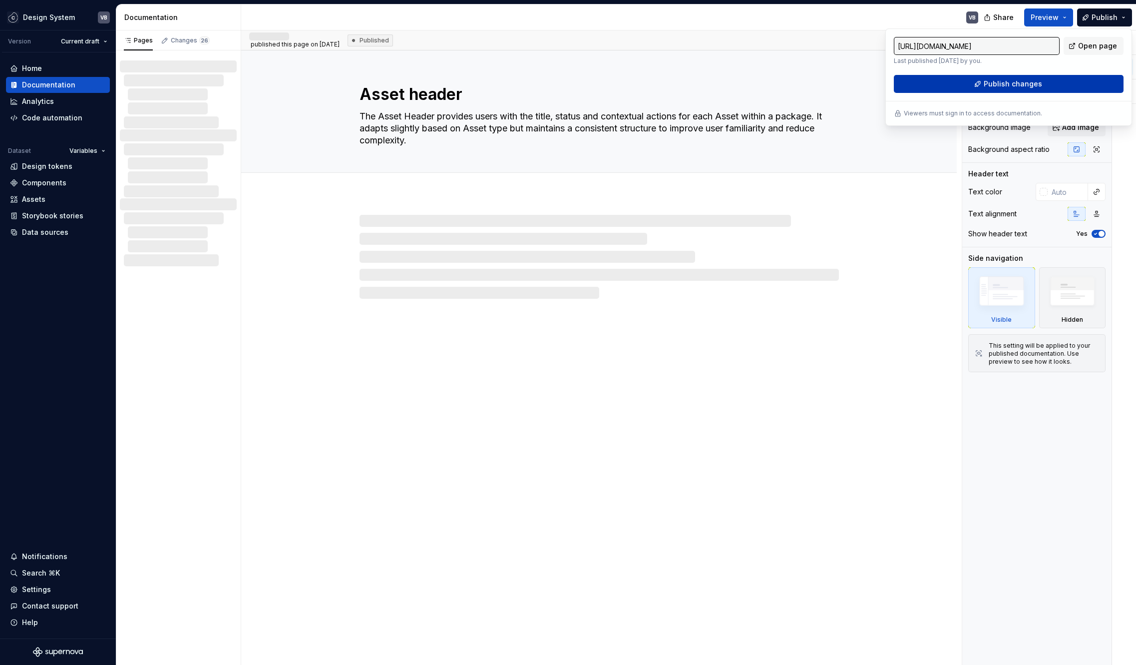
click at [1010, 86] on span "Publish changes" at bounding box center [1013, 84] width 58 height 10
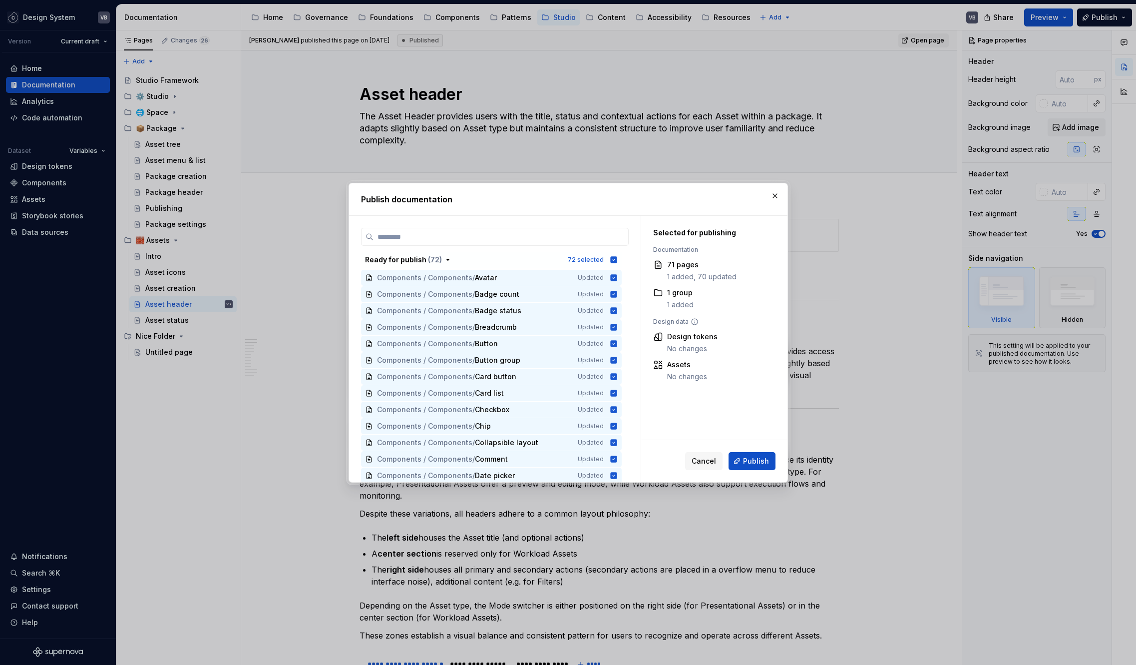
type textarea "*"
